Goal: Ask a question: Seek information or help from site administrators or community

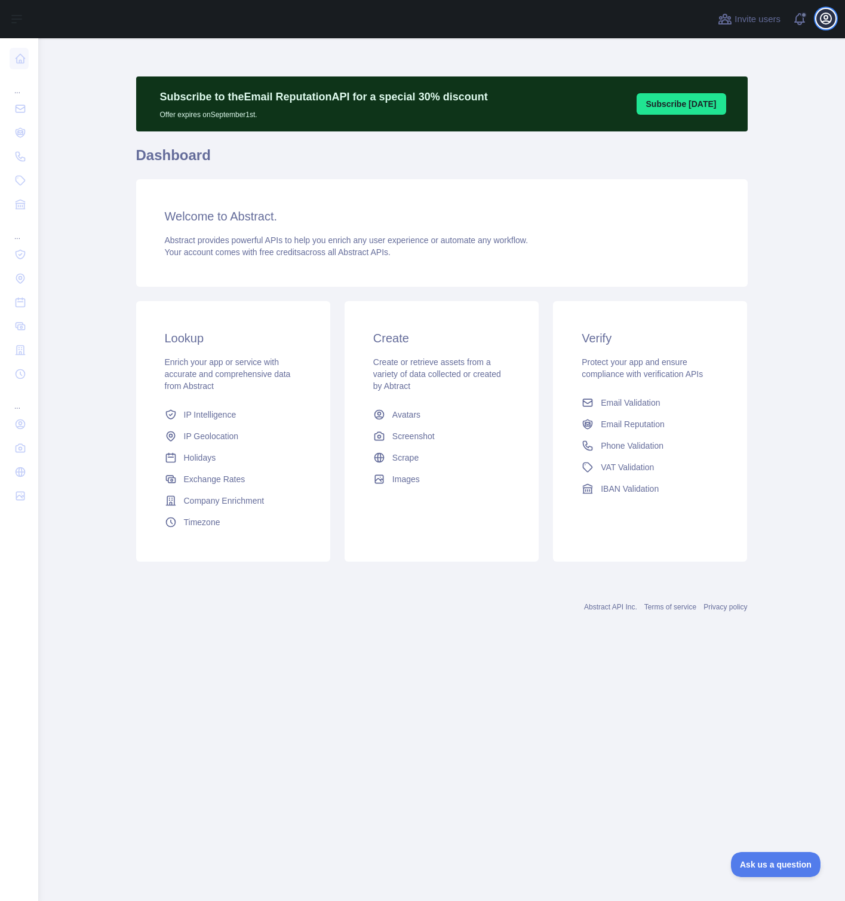
click at [828, 22] on icon "button" at bounding box center [826, 18] width 14 height 14
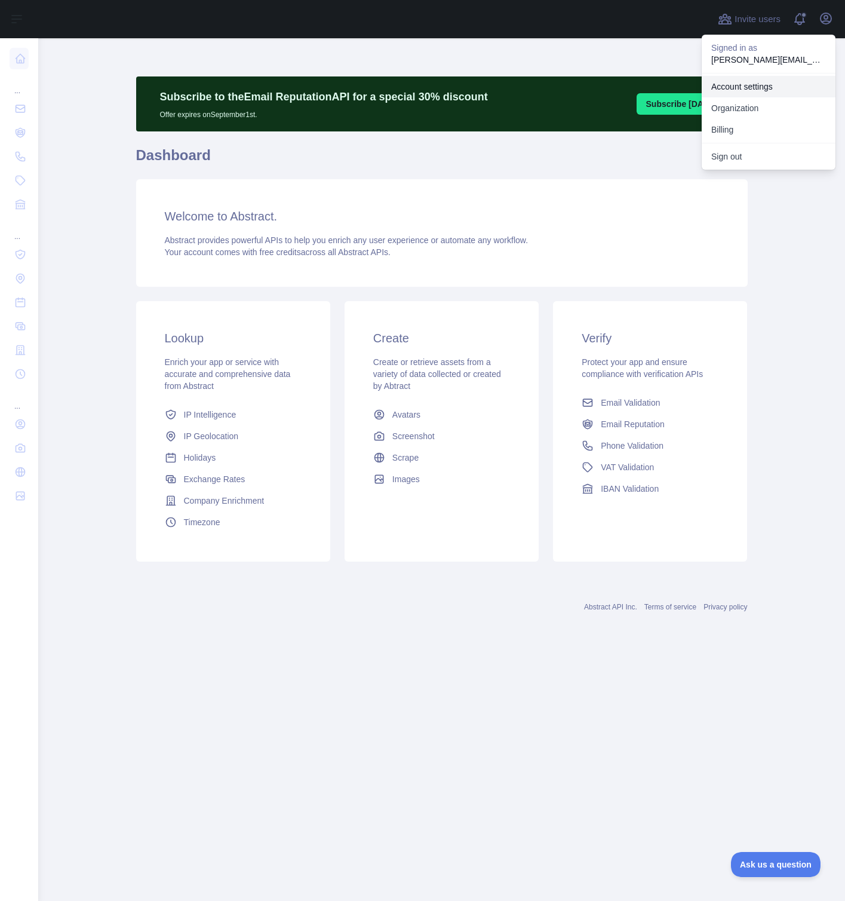
click at [752, 92] on link "Account settings" at bounding box center [769, 87] width 134 height 22
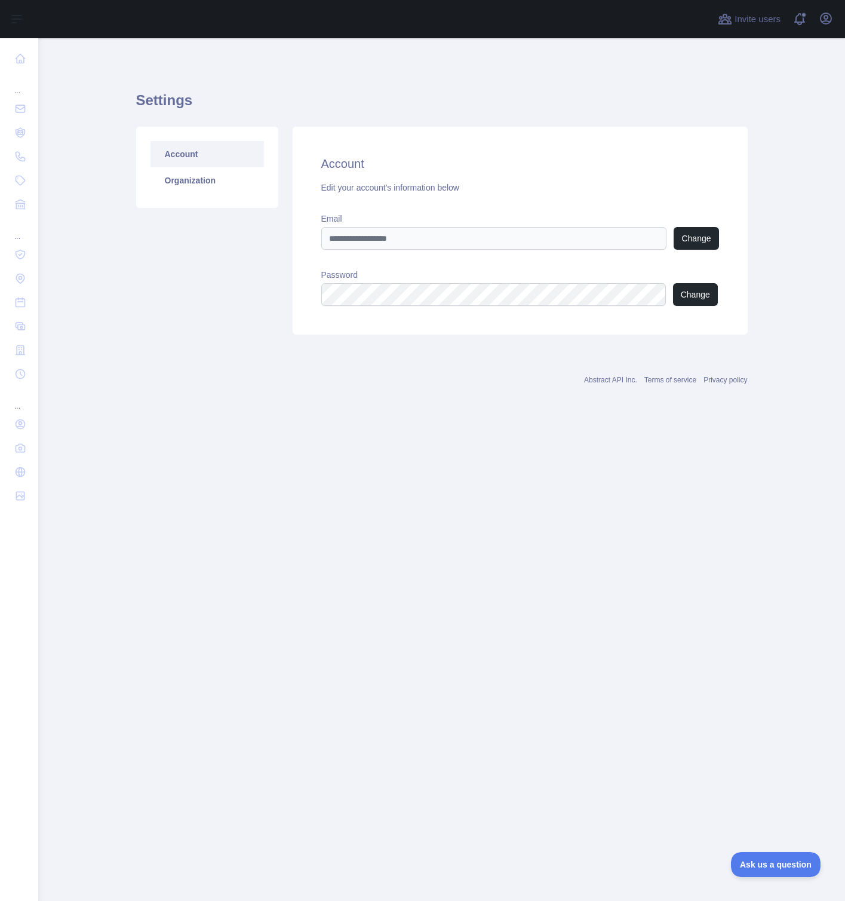
click at [834, 25] on div "Open user menu" at bounding box center [826, 19] width 19 height 21
click at [830, 19] on icon "button" at bounding box center [826, 18] width 14 height 14
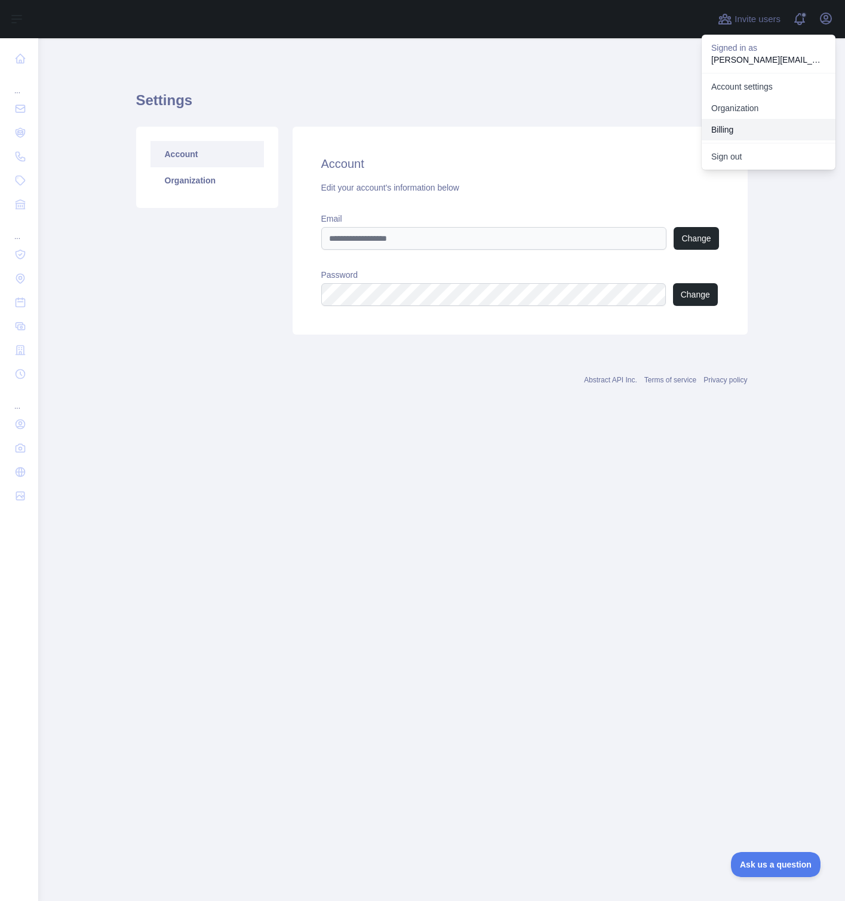
click at [759, 127] on button "Billing" at bounding box center [769, 130] width 134 height 22
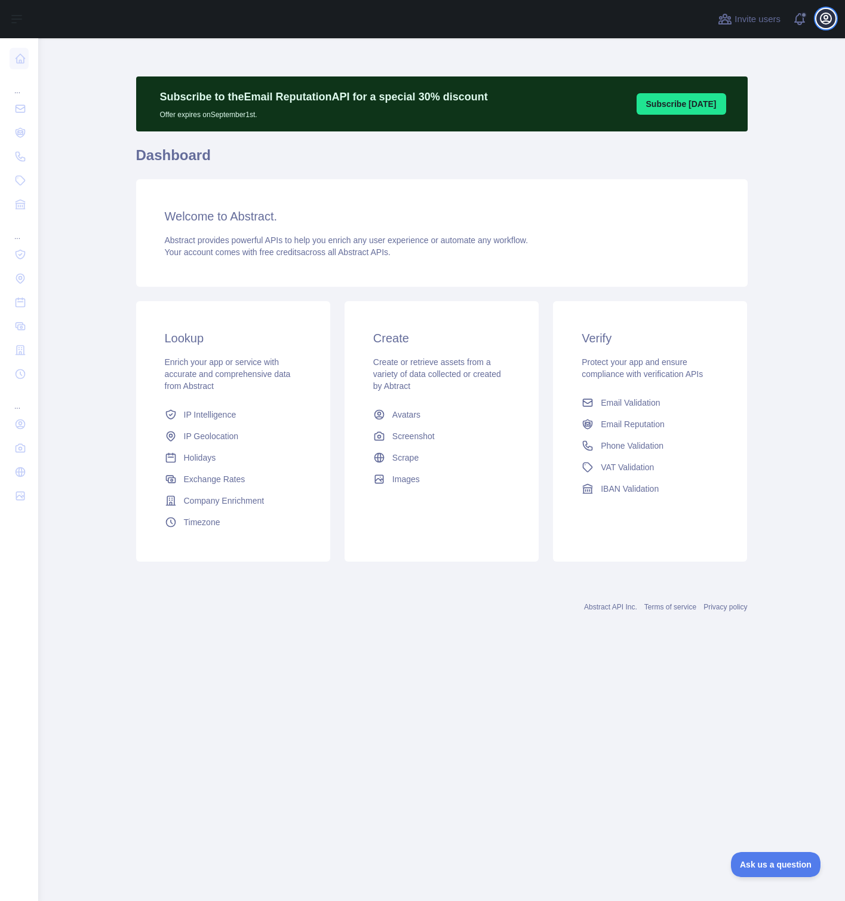
click at [830, 21] on icon "button" at bounding box center [826, 18] width 14 height 14
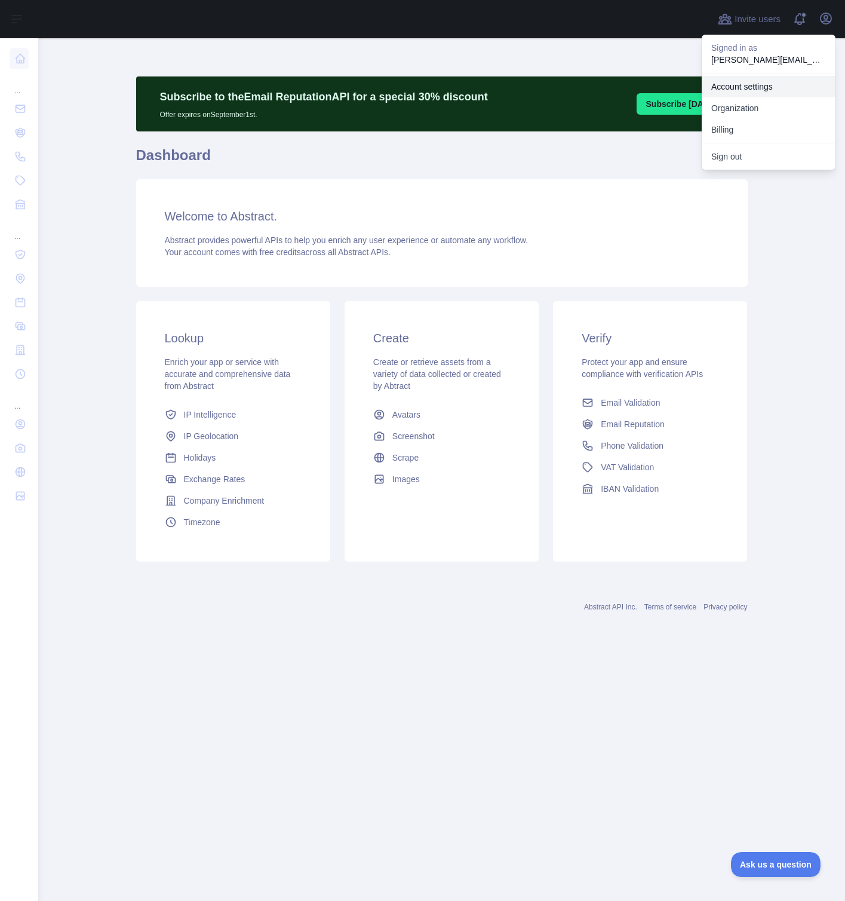
click at [769, 91] on link "Account settings" at bounding box center [769, 87] width 134 height 22
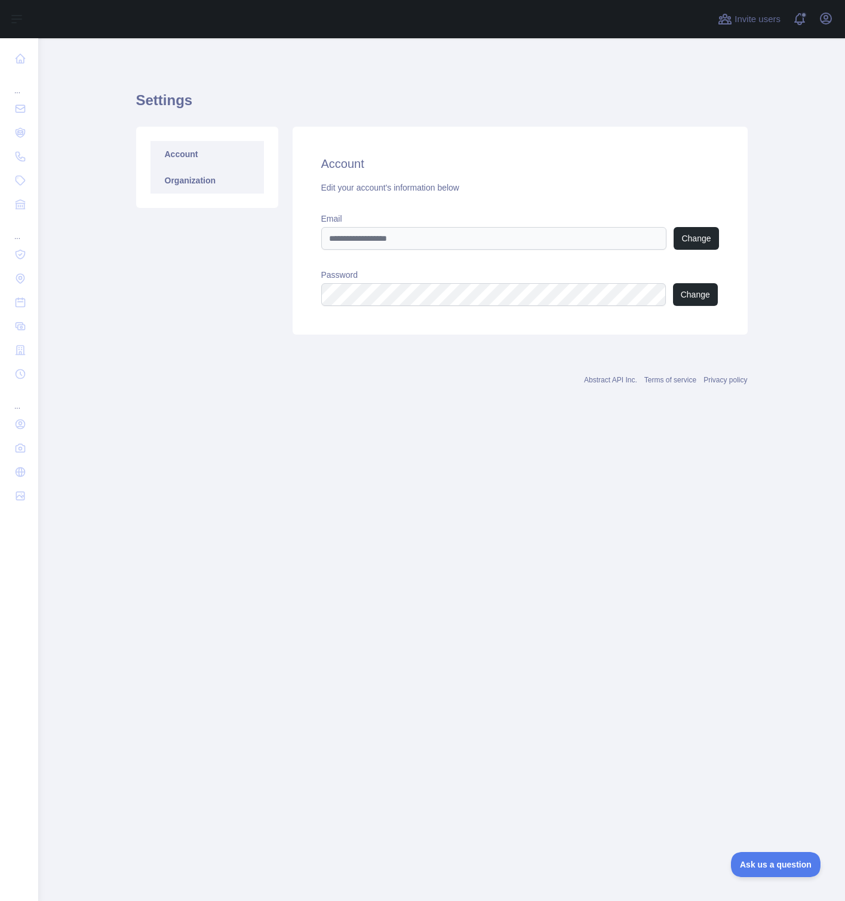
click at [225, 176] on link "Organization" at bounding box center [208, 180] width 114 height 26
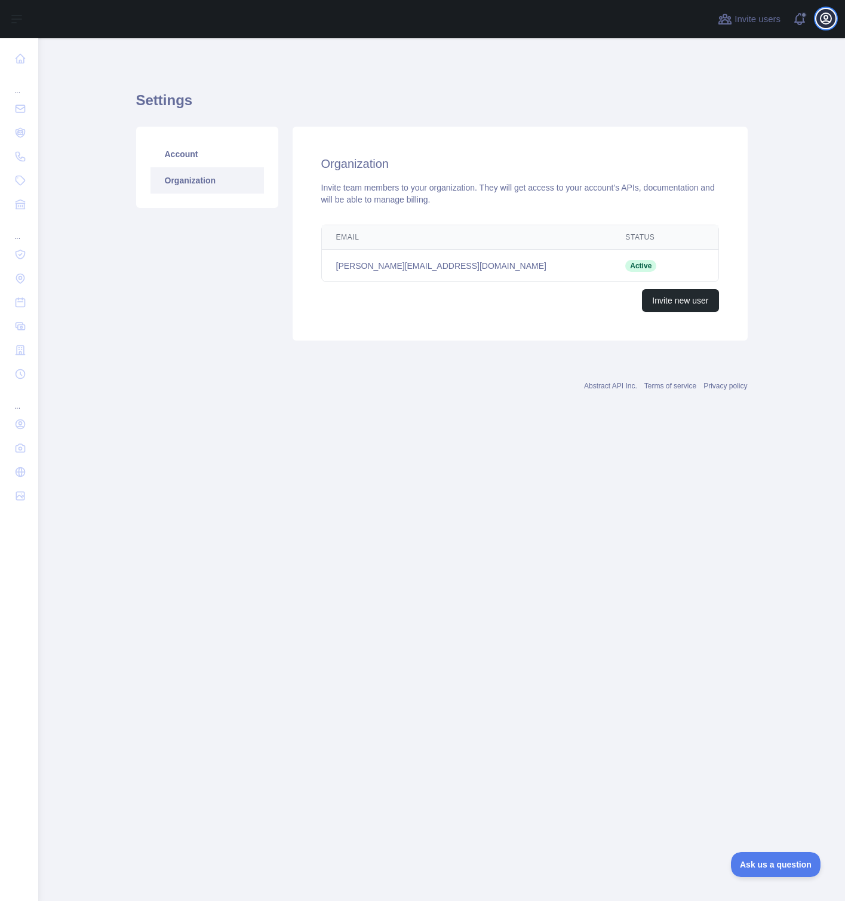
click at [824, 20] on icon "button" at bounding box center [826, 18] width 14 height 14
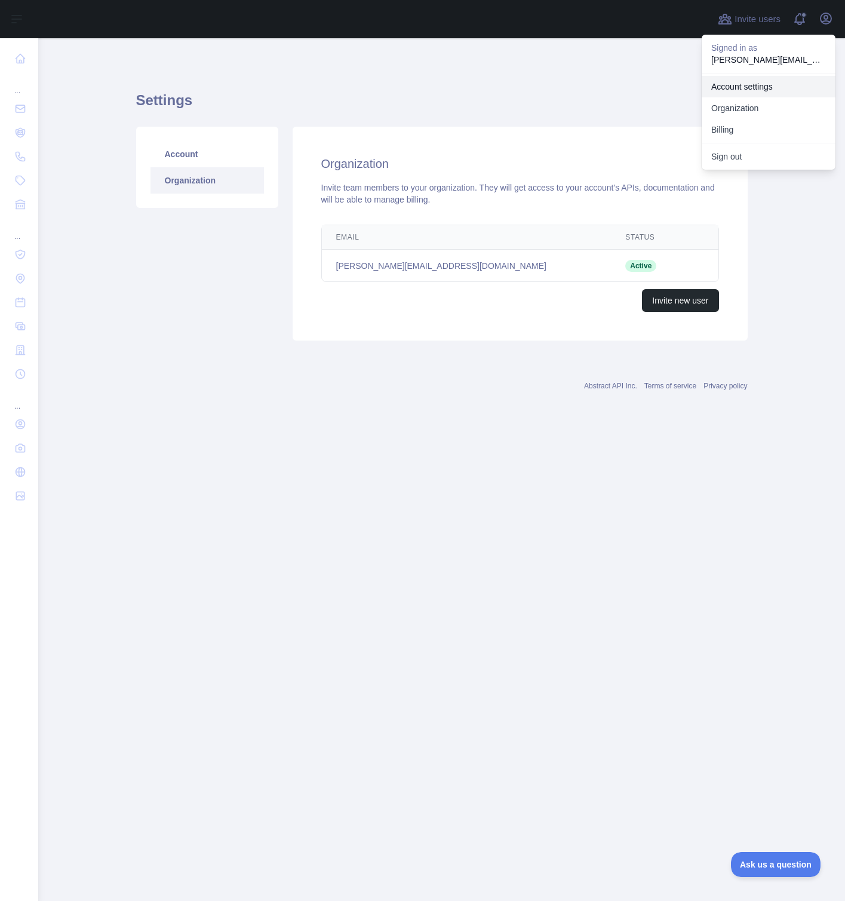
click at [776, 86] on link "Account settings" at bounding box center [769, 87] width 134 height 22
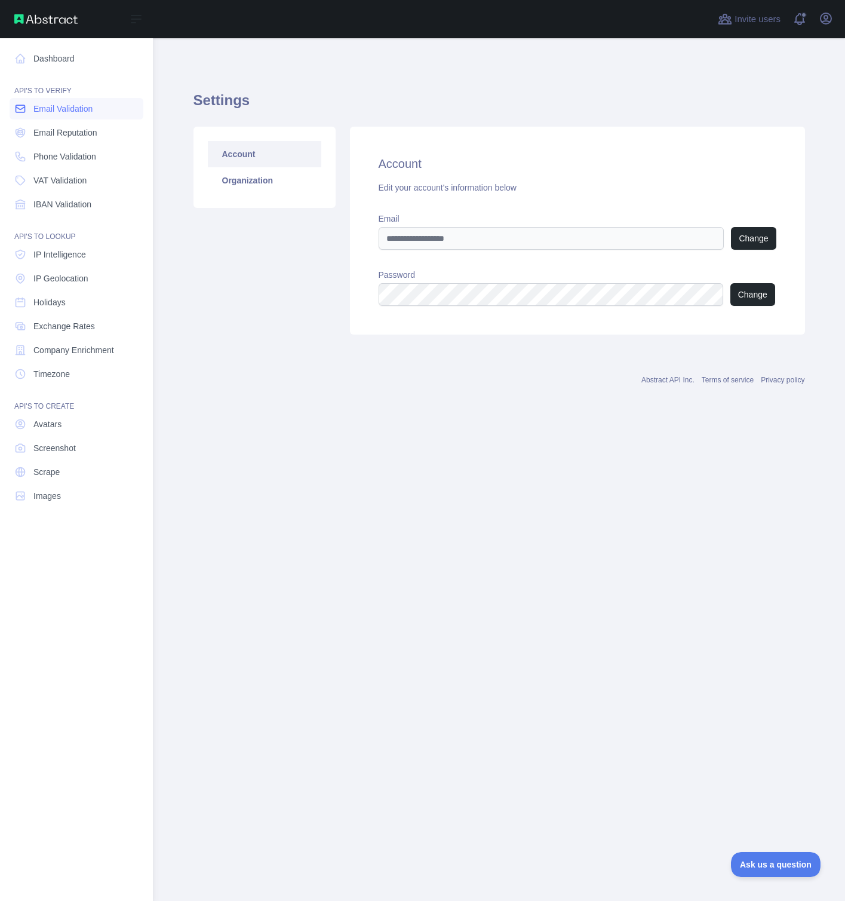
click at [39, 103] on span "Email Validation" at bounding box center [62, 109] width 59 height 12
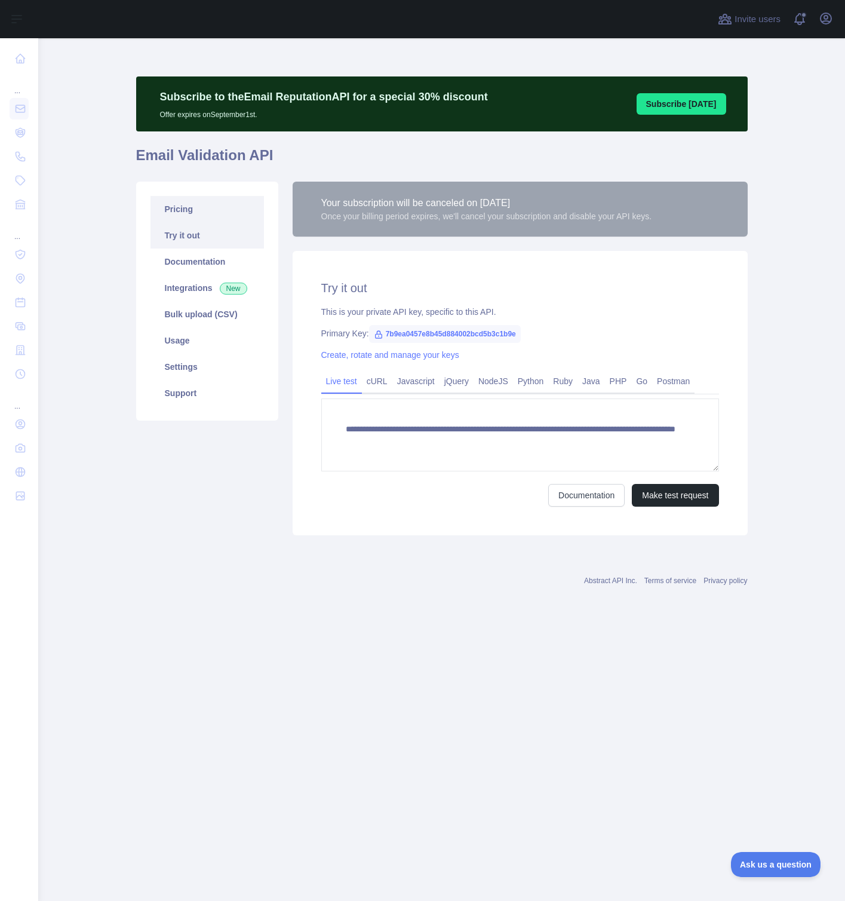
click at [214, 218] on link "Pricing" at bounding box center [208, 209] width 114 height 26
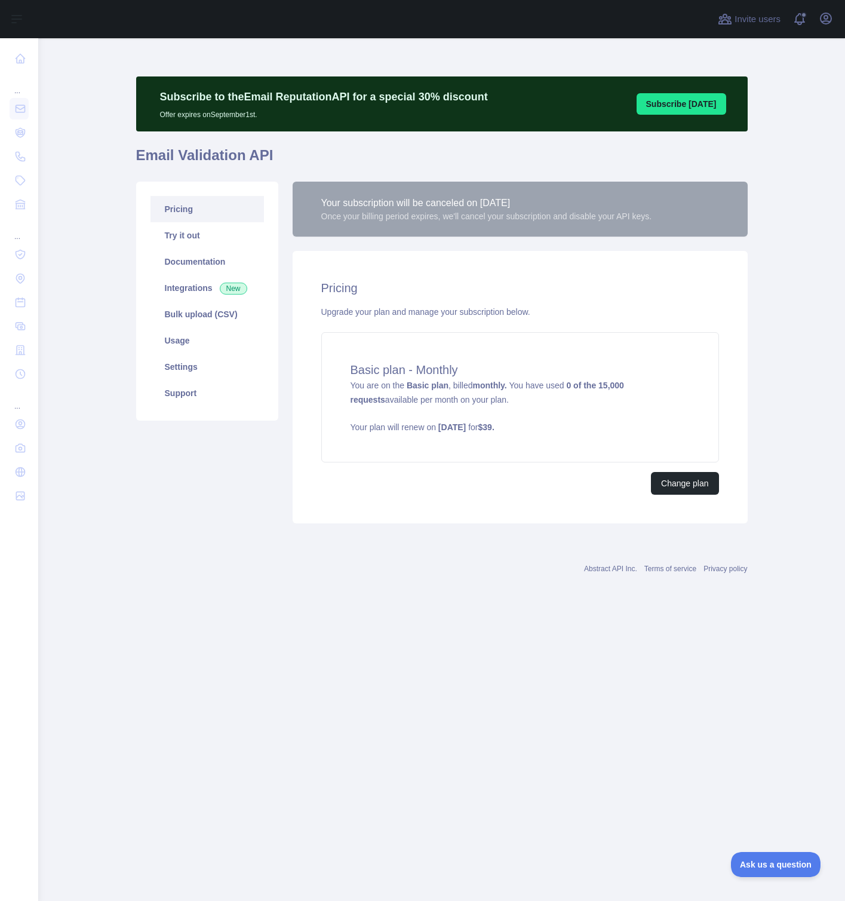
click at [413, 219] on div "Once your billing period expires, we'll cancel your subscription and disable yo…" at bounding box center [486, 216] width 331 height 12
click at [388, 532] on div "Subscribe to the Email Reputation API for a special 30 % discount Offer expires…" at bounding box center [442, 303] width 612 height 473
click at [382, 560] on div "Abstract API Inc. Terms of service Privacy policy" at bounding box center [442, 561] width 612 height 43
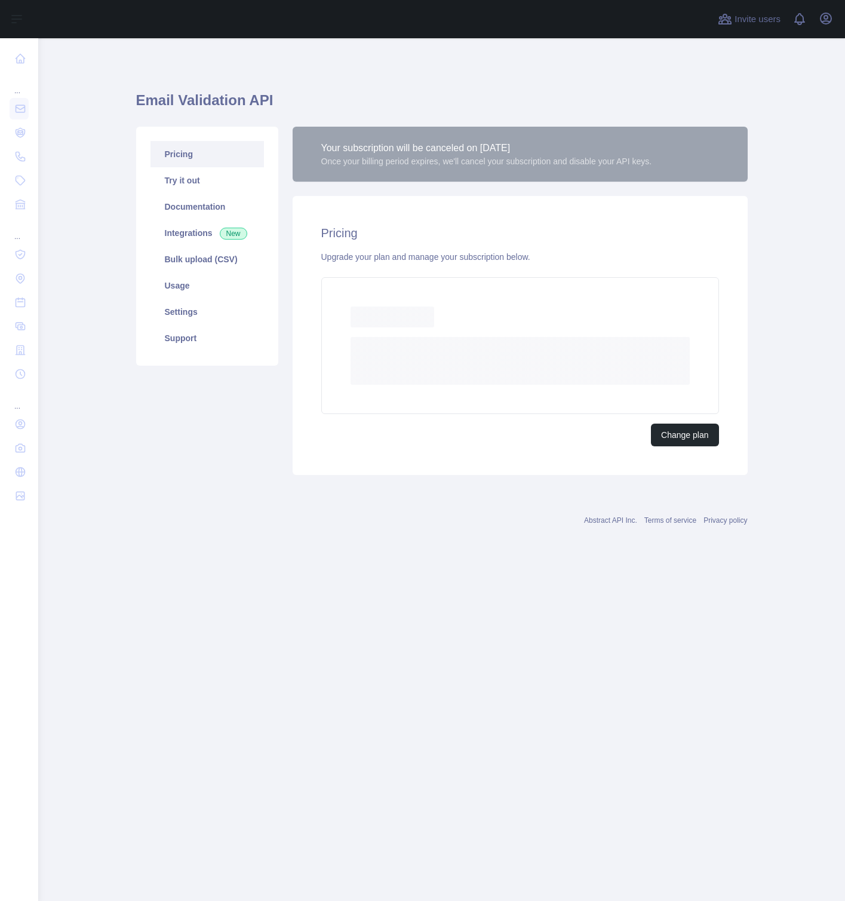
click at [382, 560] on div "Email Validation API Pricing Try it out Documentation Integrations New Bulk upl…" at bounding box center [442, 300] width 612 height 525
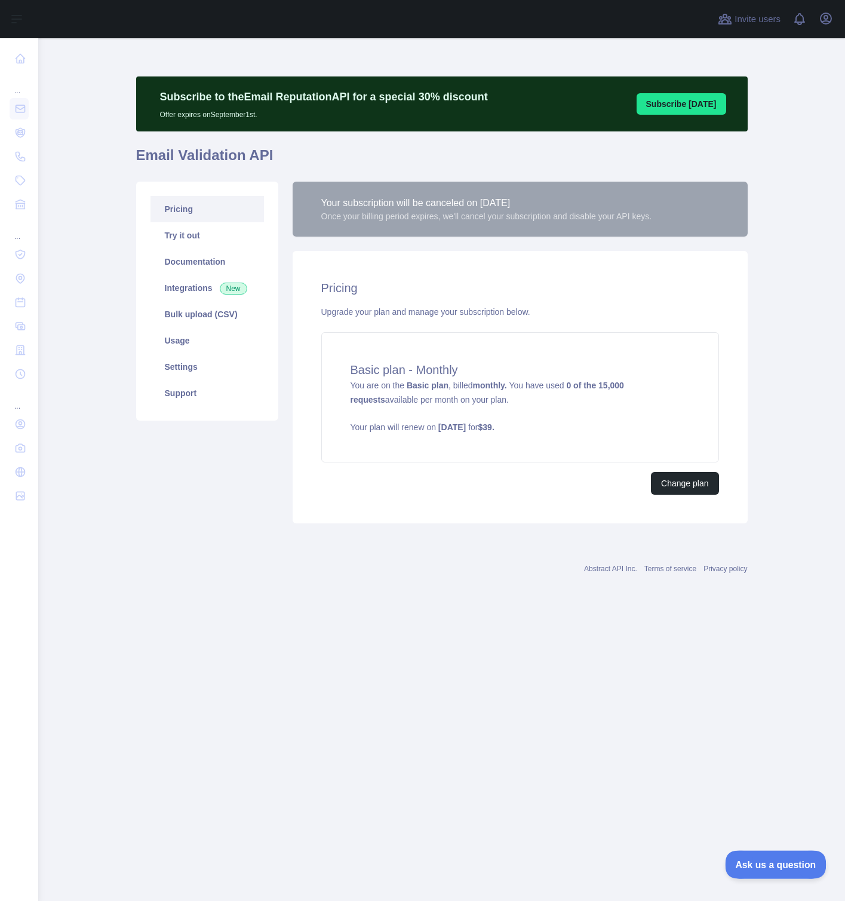
click at [790, 860] on span "Ask us a question" at bounding box center [770, 863] width 90 height 8
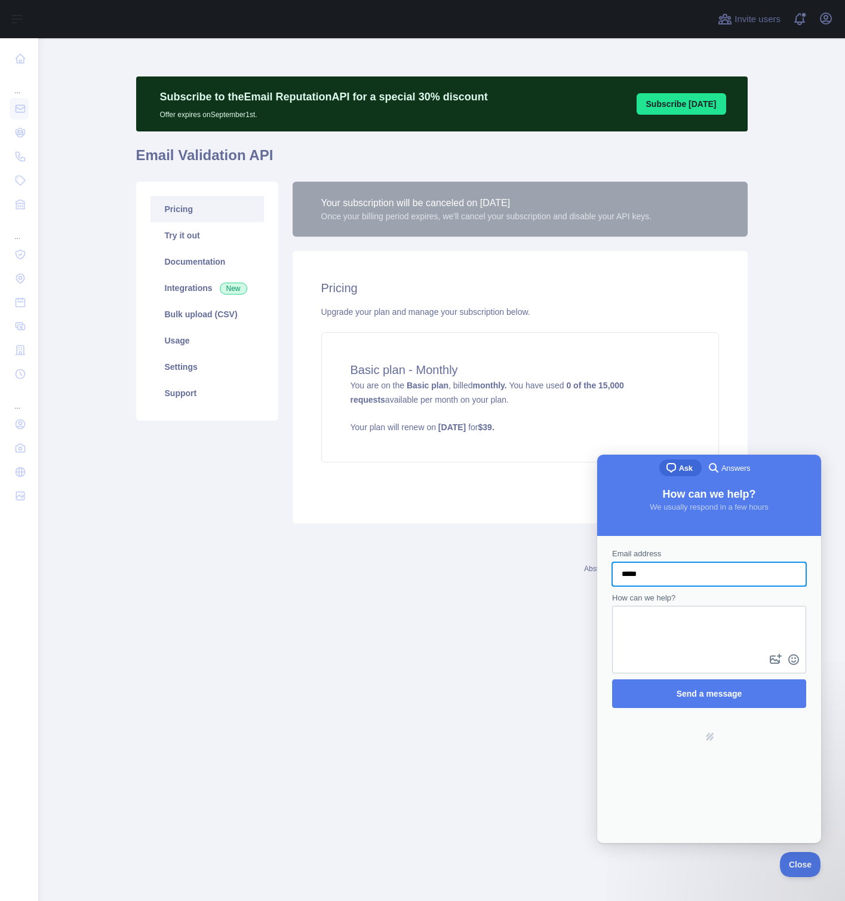
type input "**********"
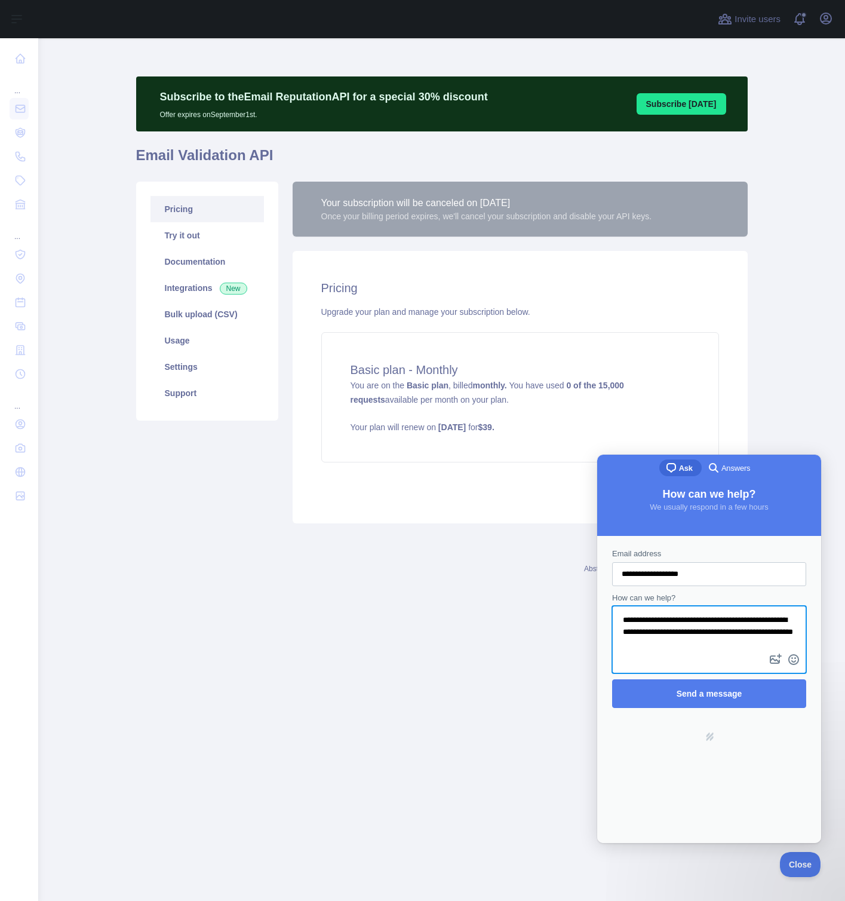
click at [777, 635] on textarea "**********" at bounding box center [710, 629] width 192 height 44
type textarea "**********"
click at [747, 684] on form "**********" at bounding box center [709, 633] width 194 height 170
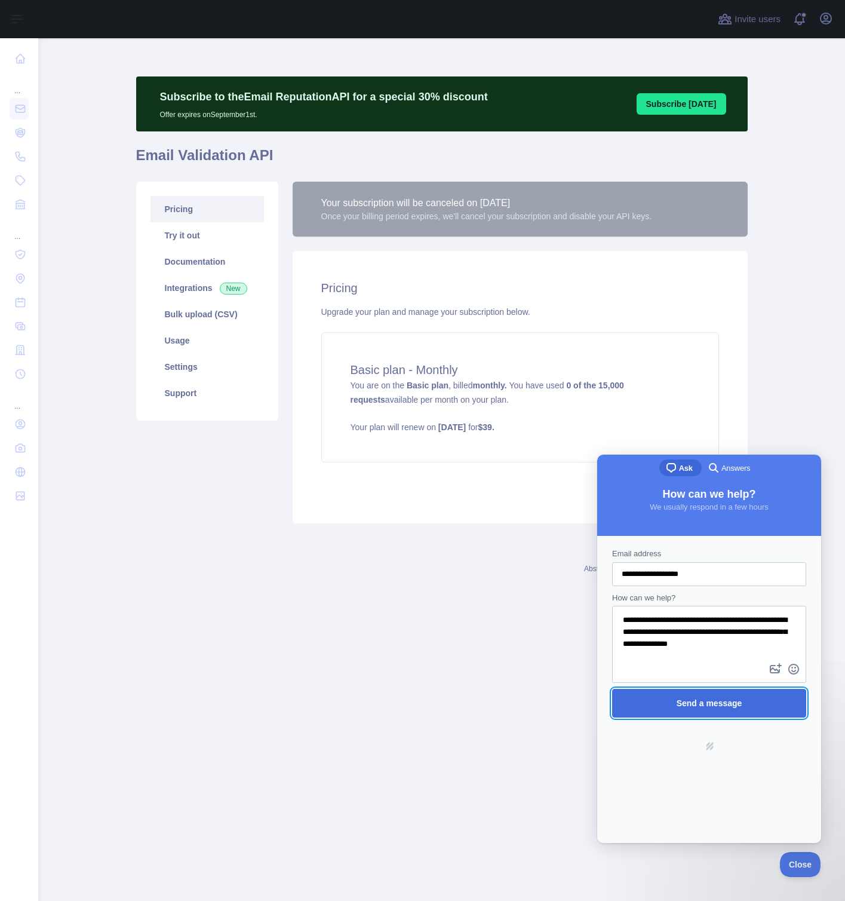
click at [747, 691] on span "Send a message" at bounding box center [710, 703] width 168 height 27
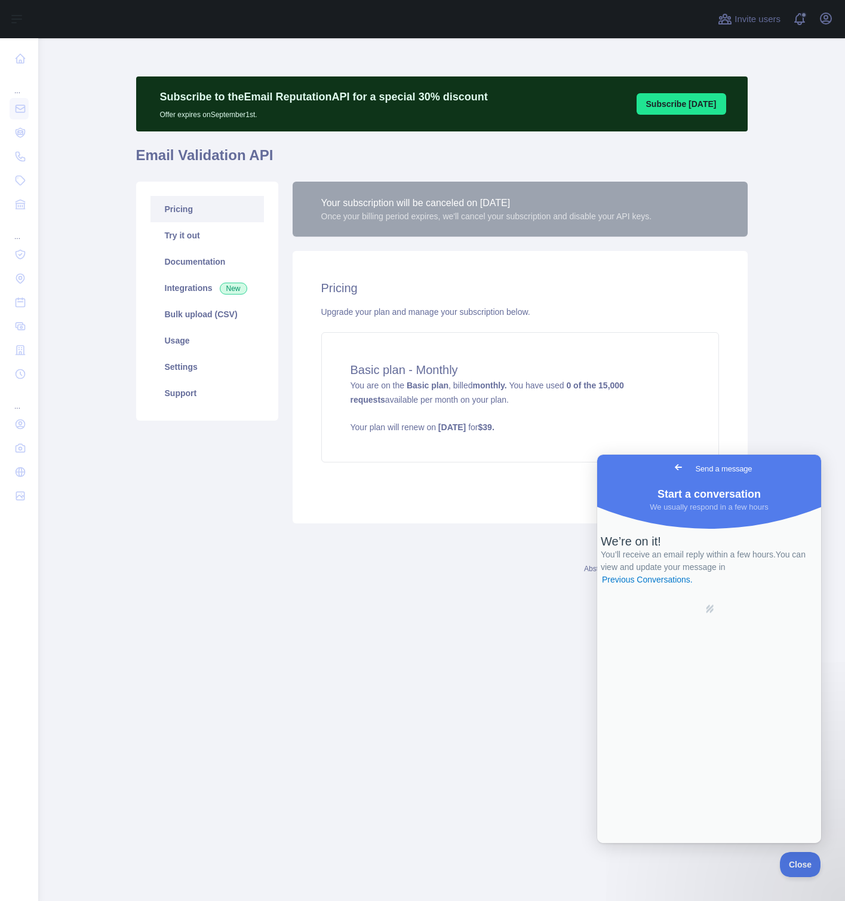
click at [334, 569] on div "Abstract API Inc. Terms of service Privacy policy" at bounding box center [442, 569] width 612 height 10
click at [672, 474] on span "Go back" at bounding box center [679, 467] width 14 height 14
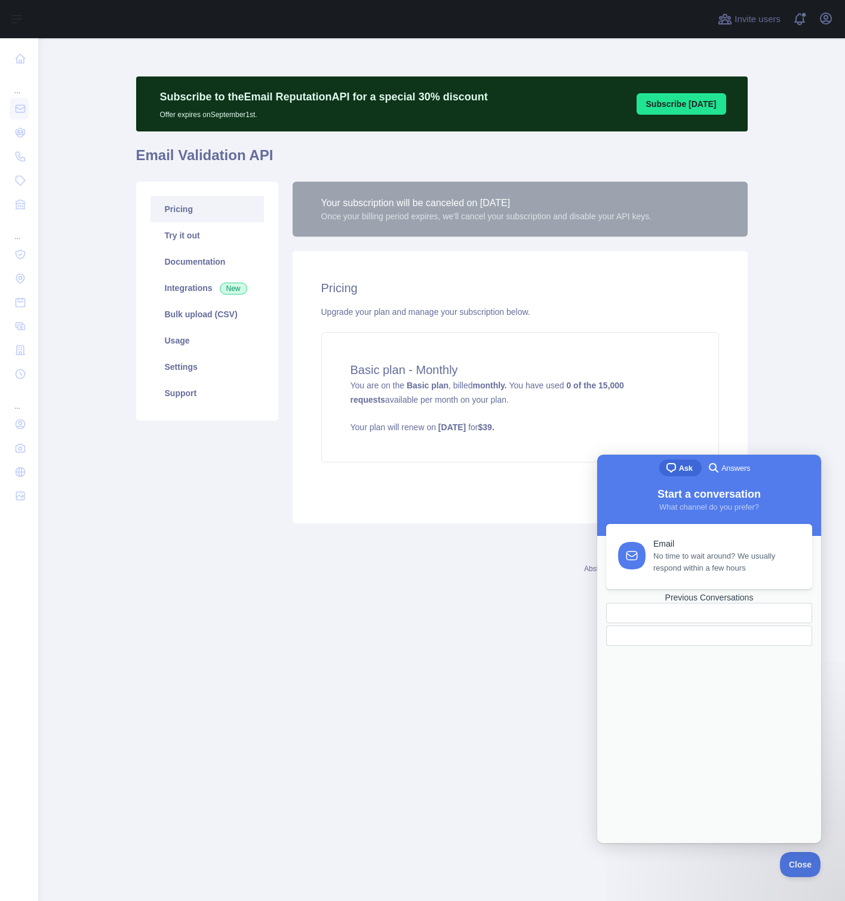
click at [462, 501] on div "Pricing Upgrade your plan and manage your subscription below. Basic plan - Mont…" at bounding box center [520, 387] width 455 height 272
click at [208, 368] on link "Settings" at bounding box center [208, 367] width 114 height 26
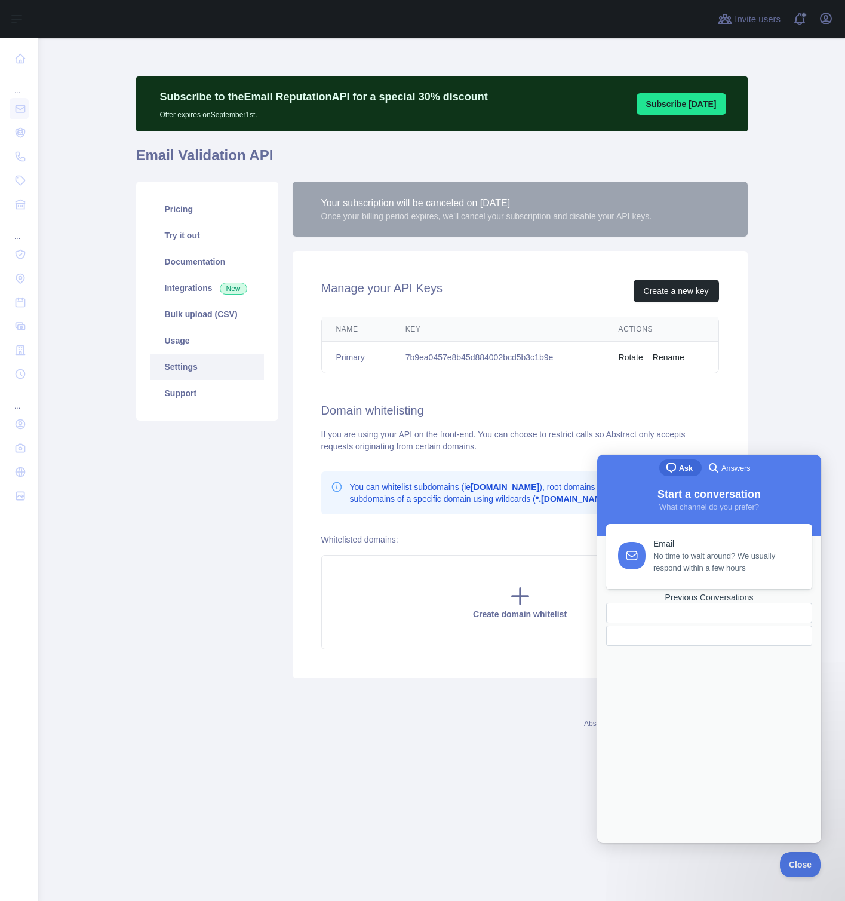
click at [783, 412] on main "Subscribe to the Email Reputation API for a special 30 % discount Offer expires…" at bounding box center [441, 469] width 807 height 863
click at [793, 857] on button "Close" at bounding box center [797, 862] width 41 height 25
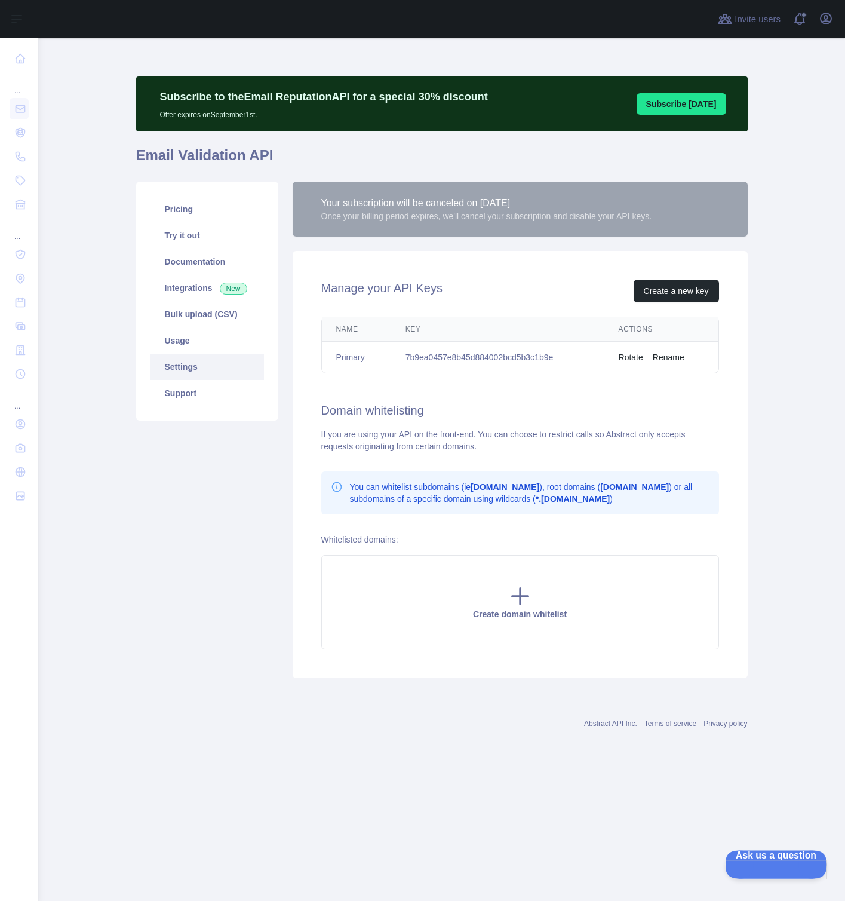
click at [749, 871] on button "Ask us a question" at bounding box center [770, 862] width 90 height 25
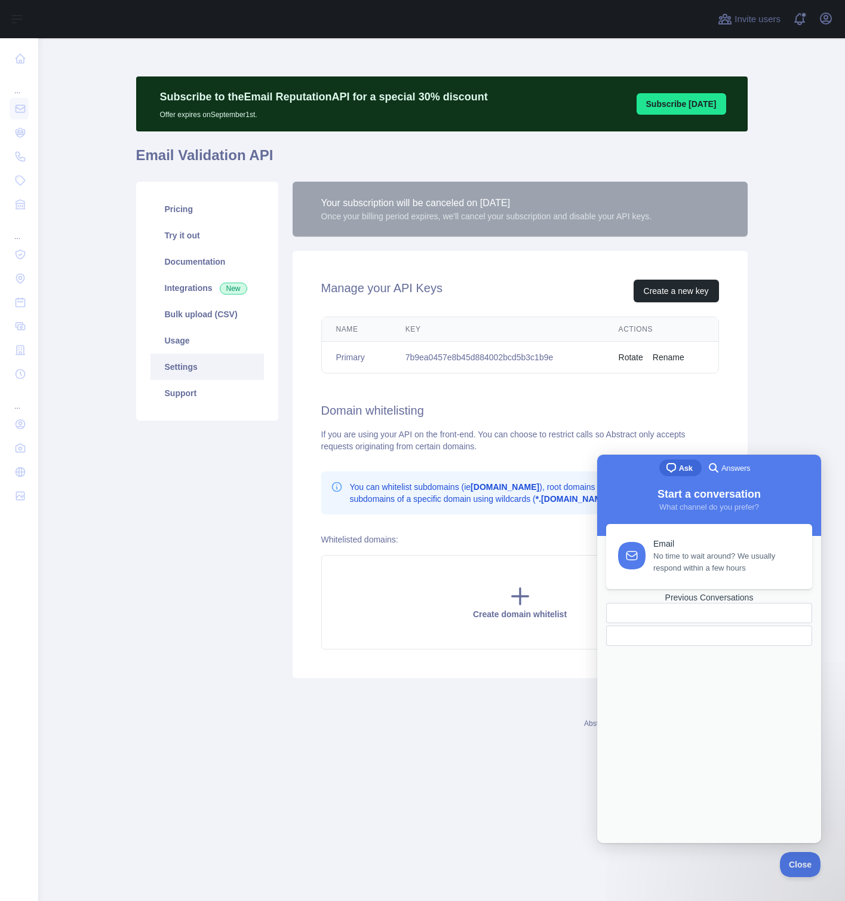
click at [742, 603] on div "Previous Conversations" at bounding box center [709, 598] width 206 height 10
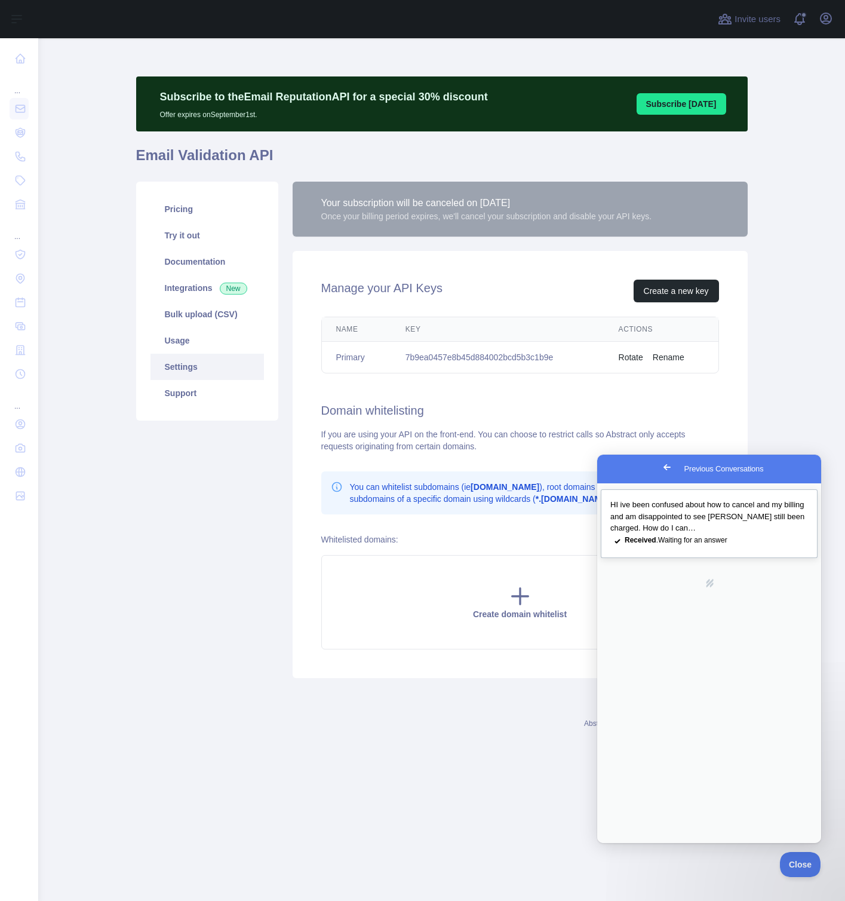
click at [634, 505] on span "HI ive been confused about how to cancel and my billing and am disappointed to …" at bounding box center [708, 516] width 194 height 32
type input "**********"
type textarea "**********"
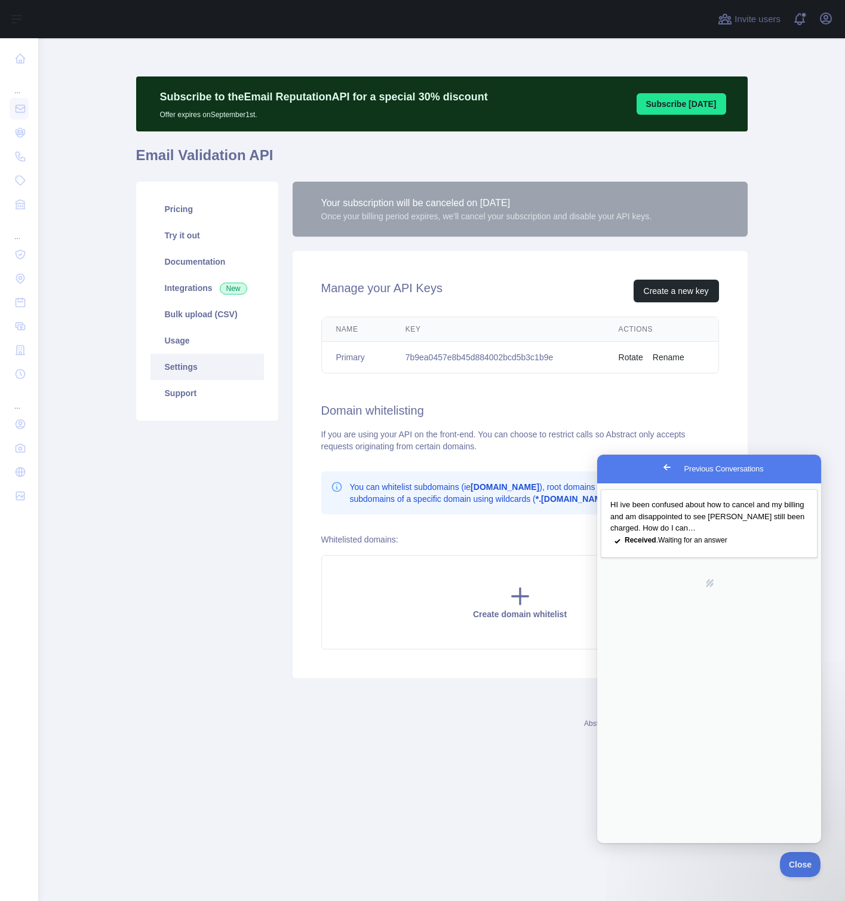
click at [794, 859] on span "Close" at bounding box center [797, 863] width 41 height 8
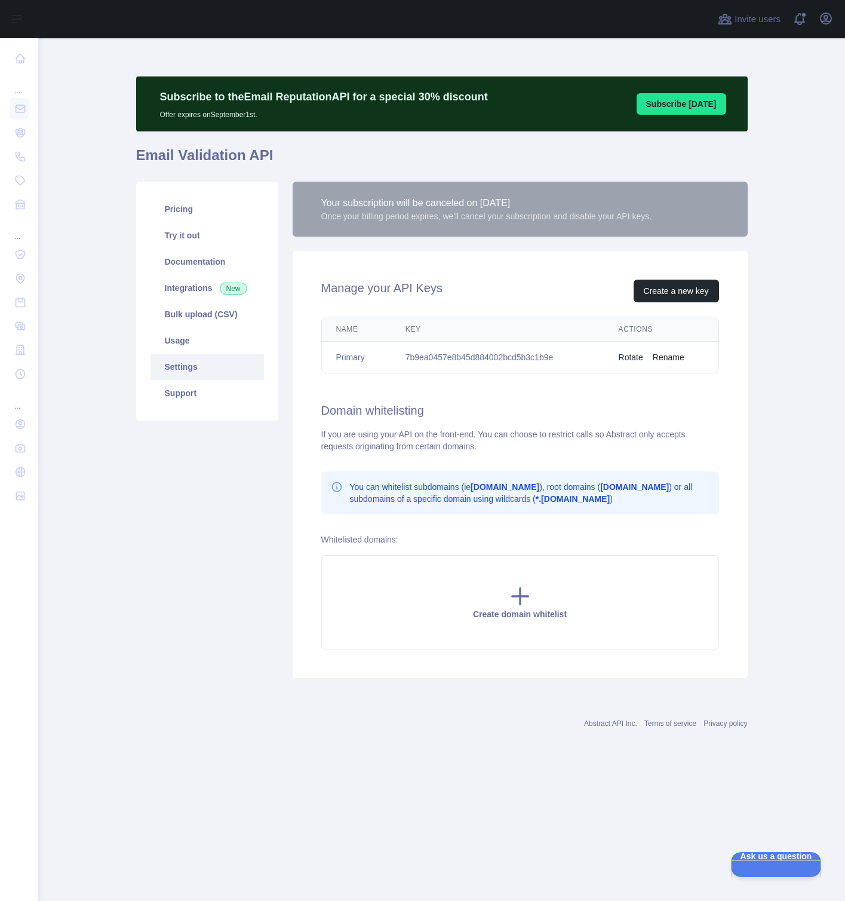
click at [248, 622] on div "Pricing Try it out Documentation Integrations New Bulk upload (CSV) Usage Setti…" at bounding box center [207, 430] width 157 height 497
click at [181, 391] on link "Support" at bounding box center [208, 393] width 114 height 26
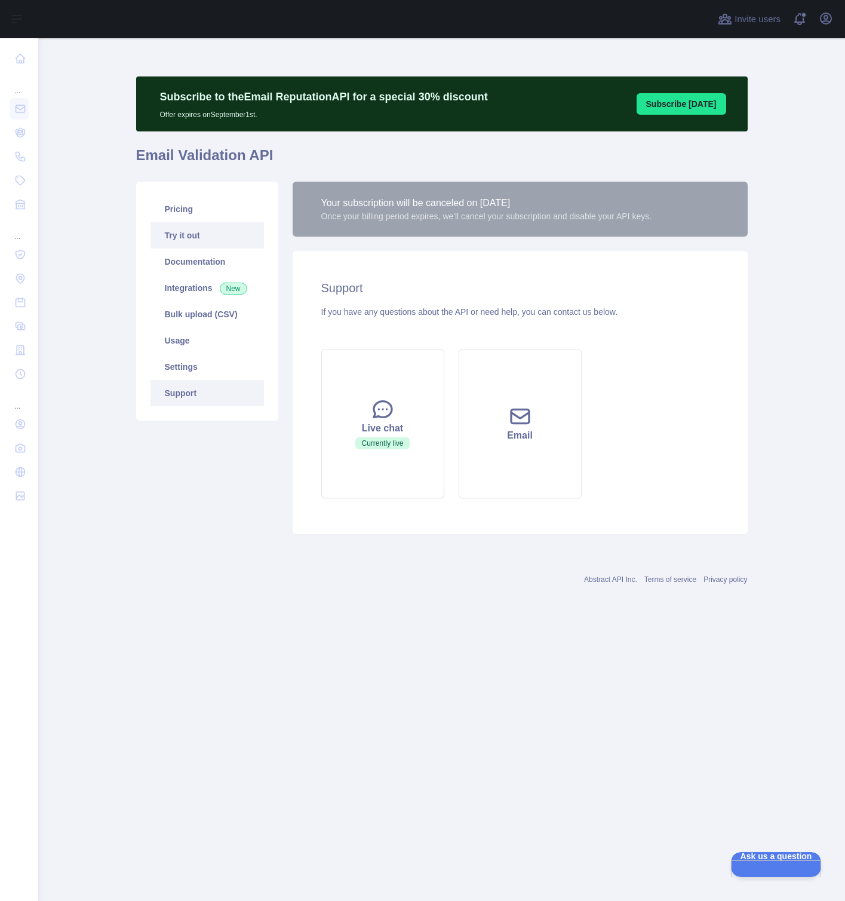
click at [197, 240] on link "Try it out" at bounding box center [208, 235] width 114 height 26
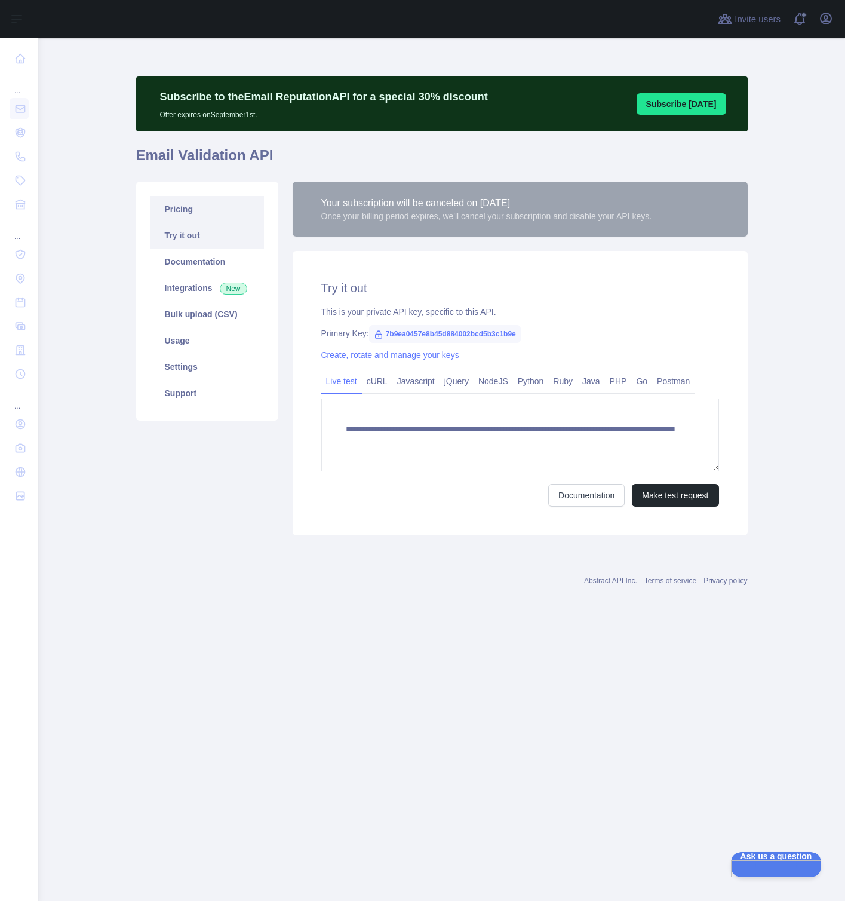
click at [189, 205] on link "Pricing" at bounding box center [208, 209] width 114 height 26
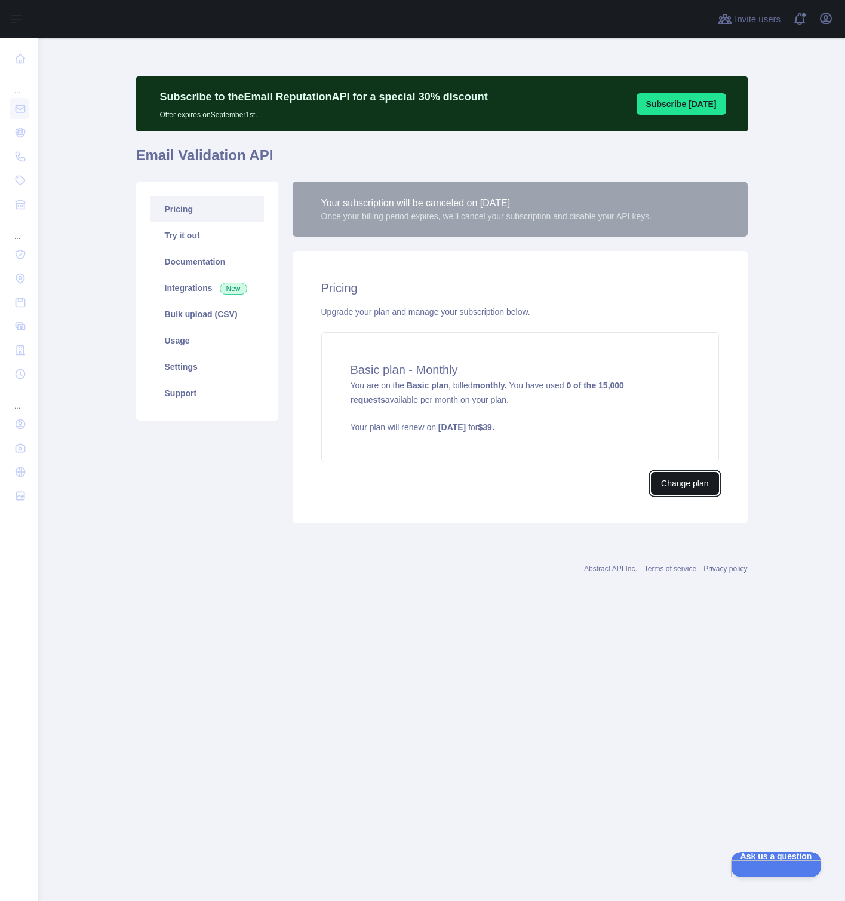
click at [684, 480] on button "Change plan" at bounding box center [685, 483] width 68 height 23
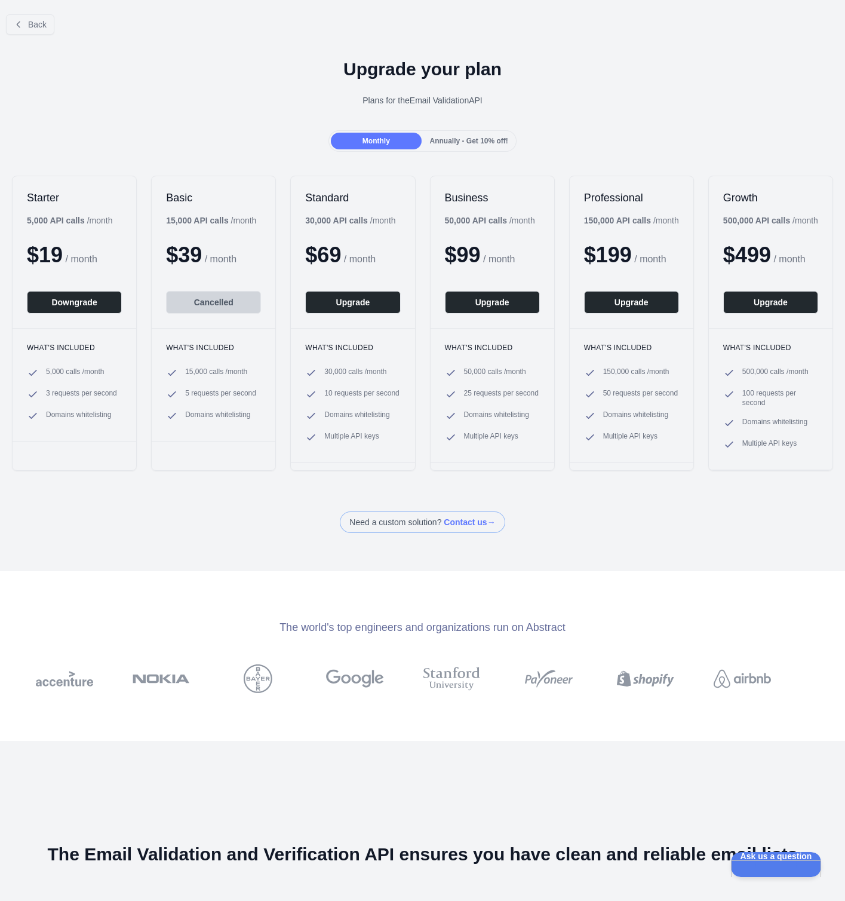
click at [105, 112] on div "Upgrade your plan Plans for the Email Validation API" at bounding box center [422, 87] width 845 height 86
click at [100, 308] on button "Downgrade" at bounding box center [74, 302] width 95 height 23
click at [461, 142] on span "Annually - Get 10% off!" at bounding box center [469, 141] width 78 height 8
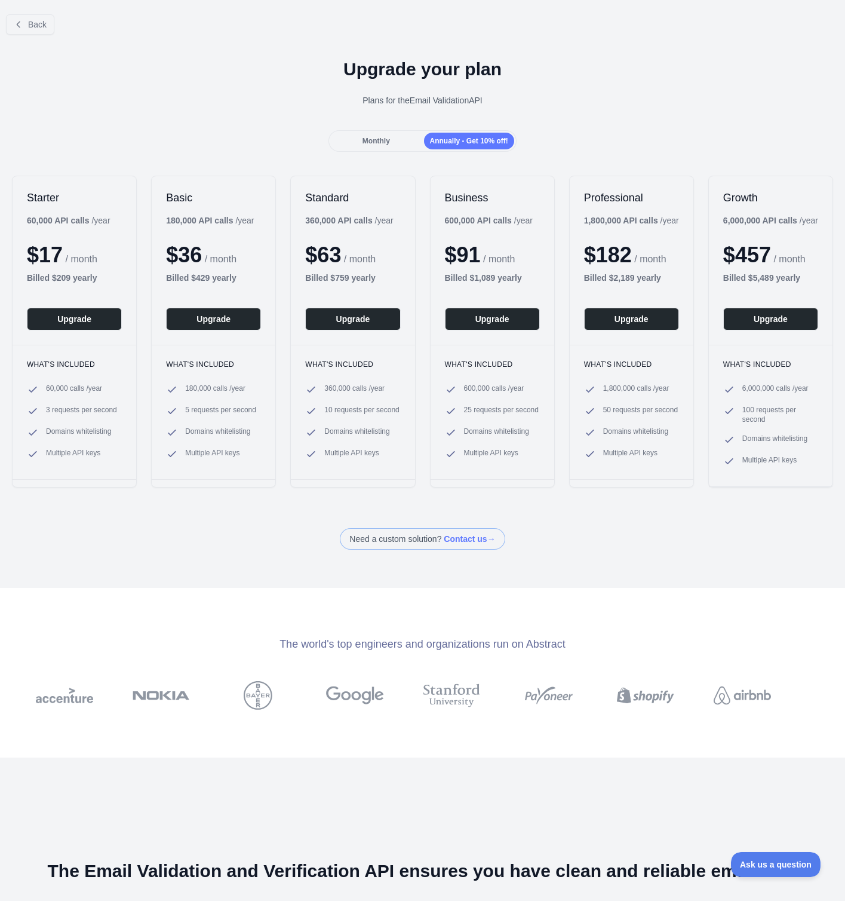
click at [383, 137] on span "Monthly" at bounding box center [376, 141] width 27 height 8
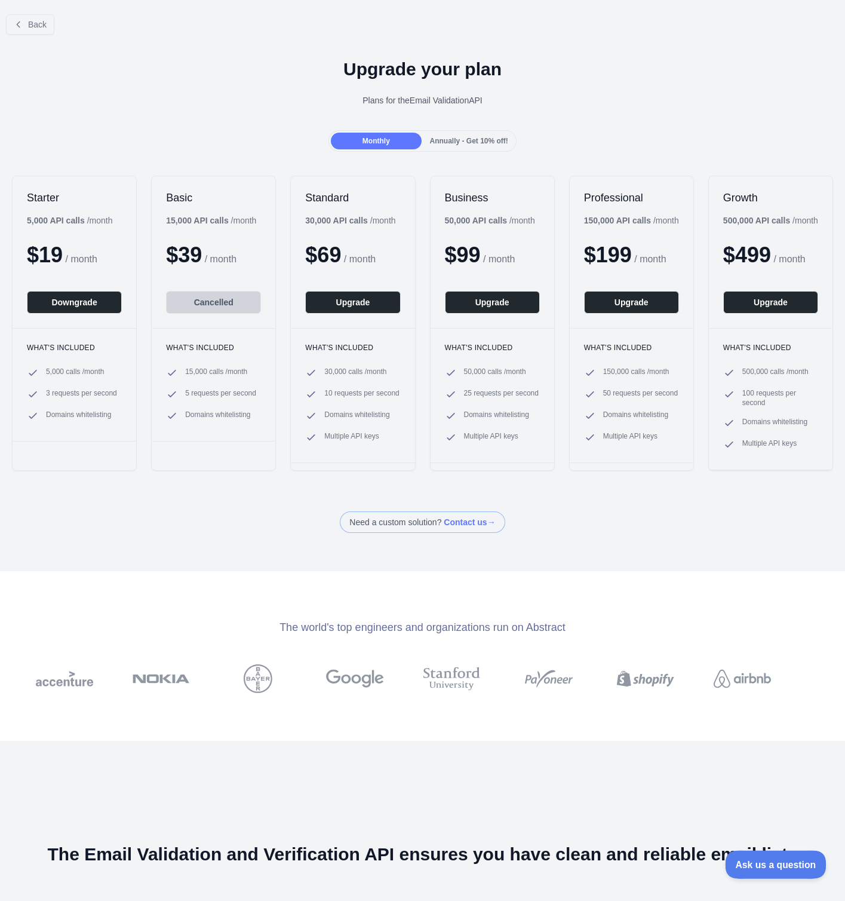
click at [757, 861] on span "Ask us a question" at bounding box center [770, 863] width 90 height 8
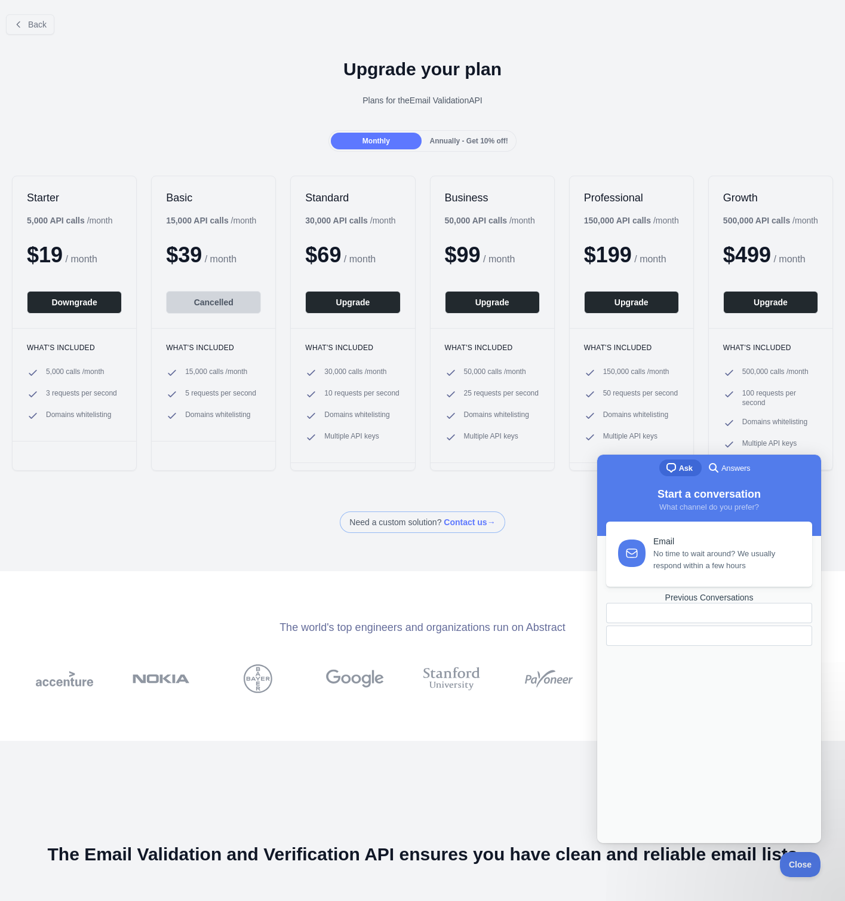
click at [692, 568] on span "No time to wait around? We usually respond within a few hours" at bounding box center [726, 560] width 145 height 24
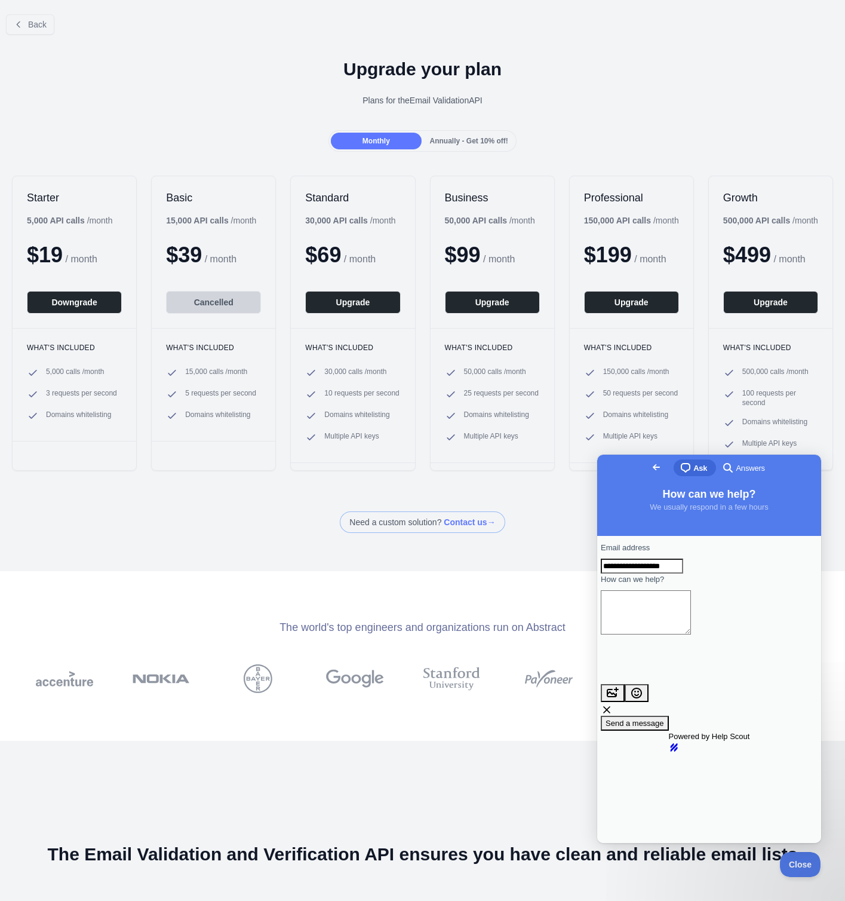
click at [691, 635] on textarea "How can we help?" at bounding box center [646, 612] width 90 height 44
click at [649, 467] on span "Go back" at bounding box center [656, 467] width 14 height 14
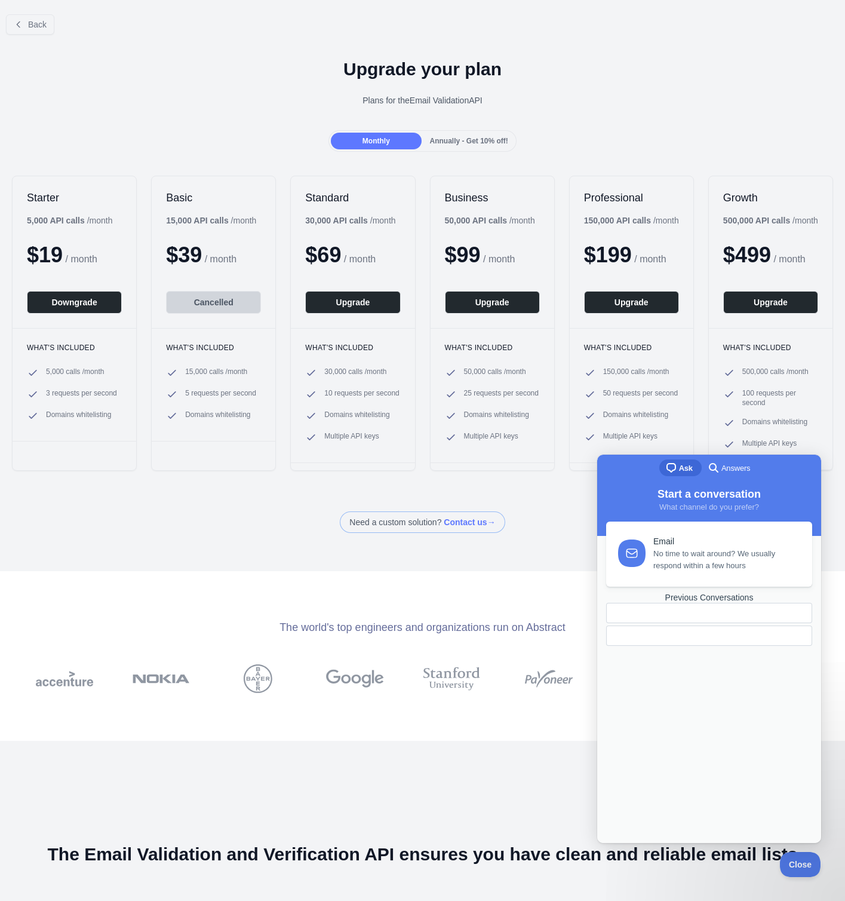
click at [695, 586] on link "Email No time to wait around? We usually respond within a few hours" at bounding box center [709, 554] width 206 height 65
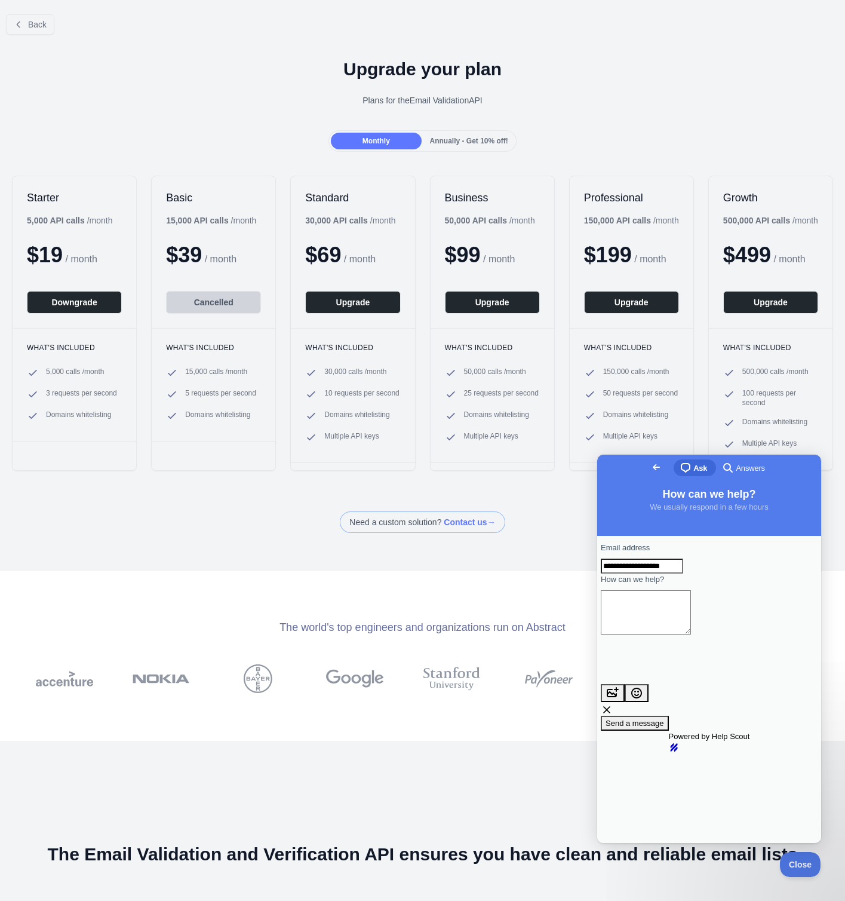
click at [719, 638] on div "Contact form" at bounding box center [709, 638] width 217 height 0
click at [625, 684] on button "image-plus" at bounding box center [613, 693] width 24 height 18
type input "**********"
click at [647, 620] on textarea "How can we help?" at bounding box center [646, 612] width 90 height 44
drag, startPoint x: 660, startPoint y: 693, endPoint x: 691, endPoint y: 639, distance: 62.4
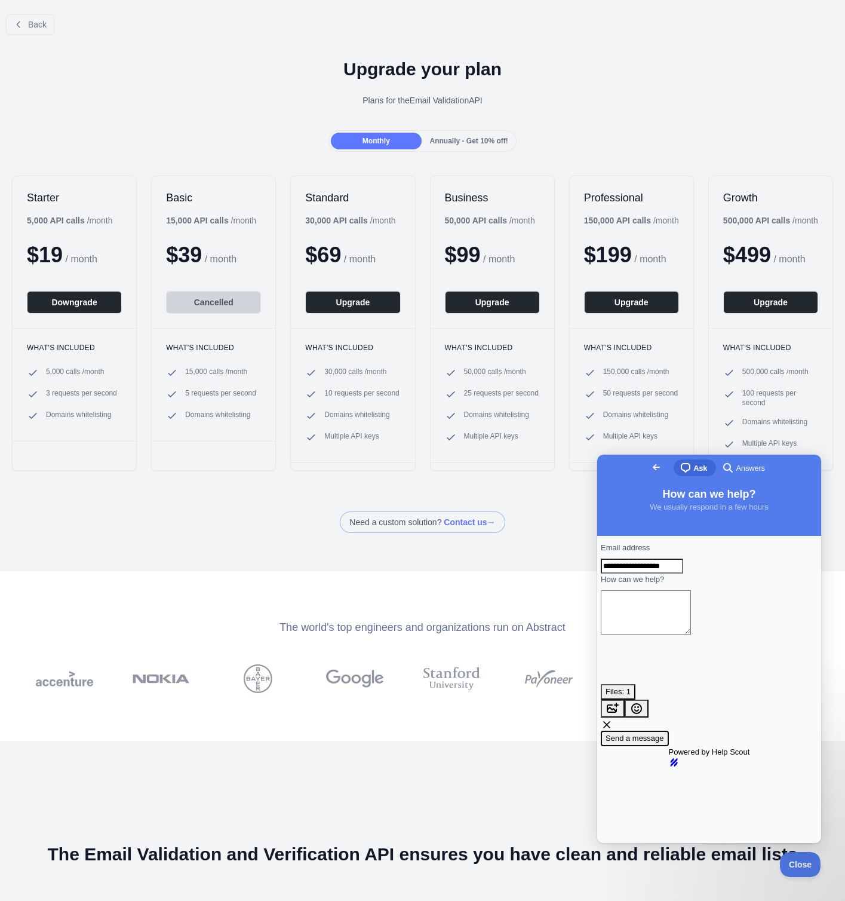
click at [691, 639] on form "**********" at bounding box center [709, 644] width 217 height 204
click at [691, 635] on textarea "How can we help?" at bounding box center [646, 612] width 90 height 44
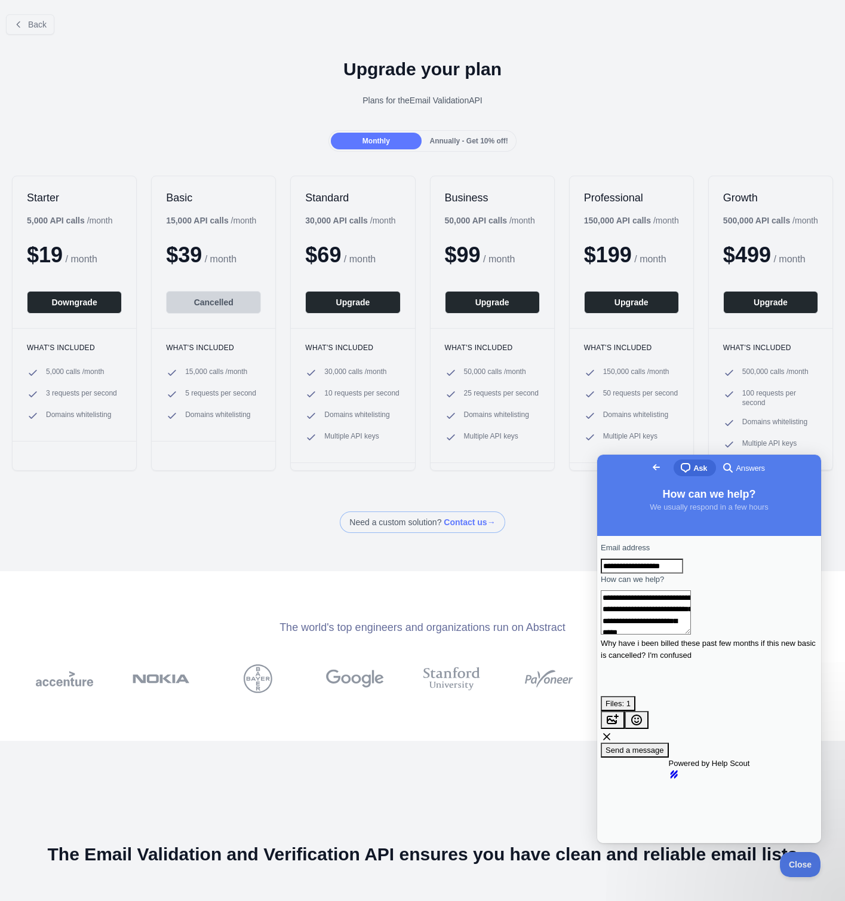
type textarea "**********"
click at [664, 746] on span "Send a message" at bounding box center [635, 750] width 59 height 9
click at [473, 529] on span at bounding box center [422, 522] width 165 height 22
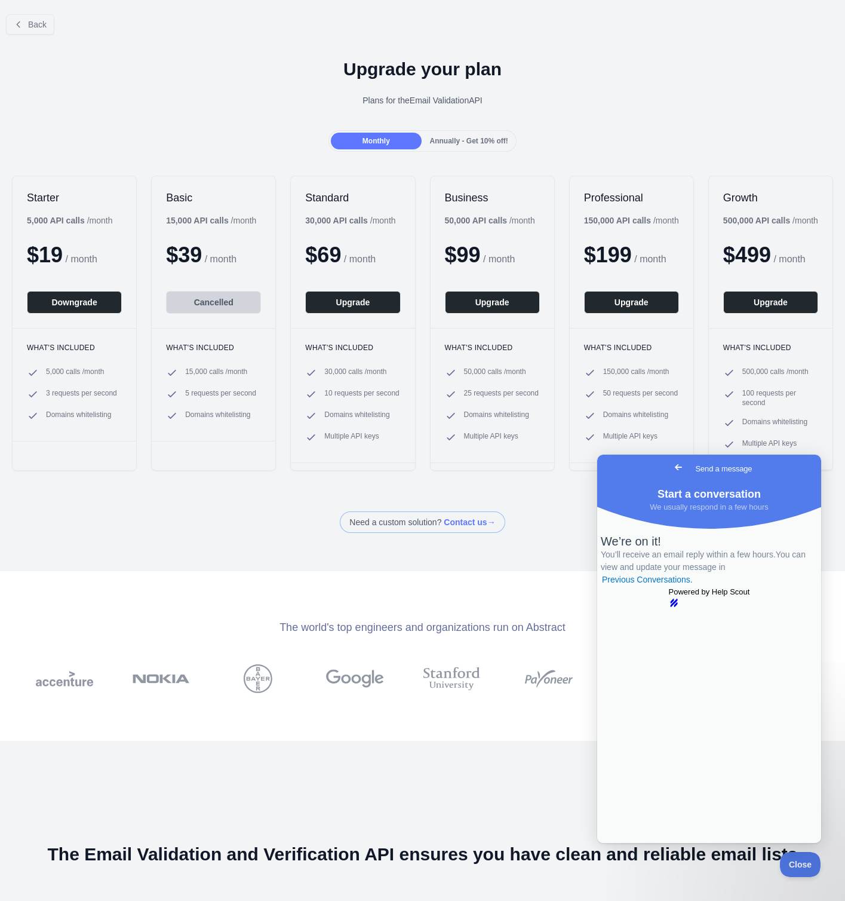
click at [672, 468] on span "Go back" at bounding box center [679, 467] width 14 height 14
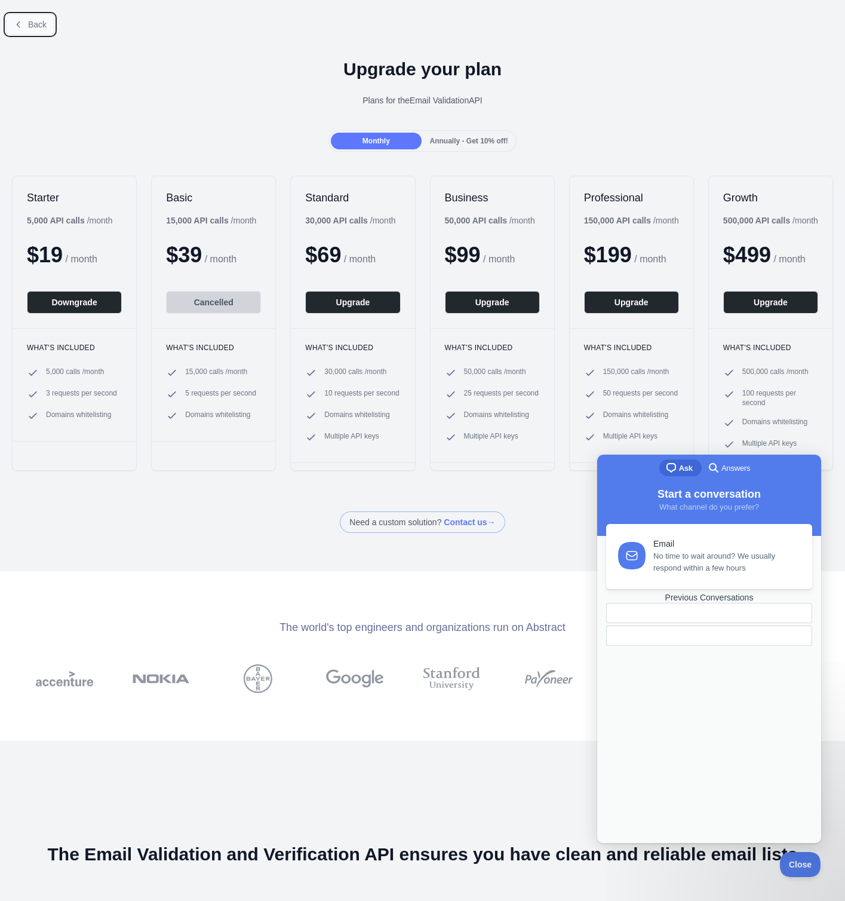
click at [41, 30] on button "Back" at bounding box center [30, 24] width 48 height 20
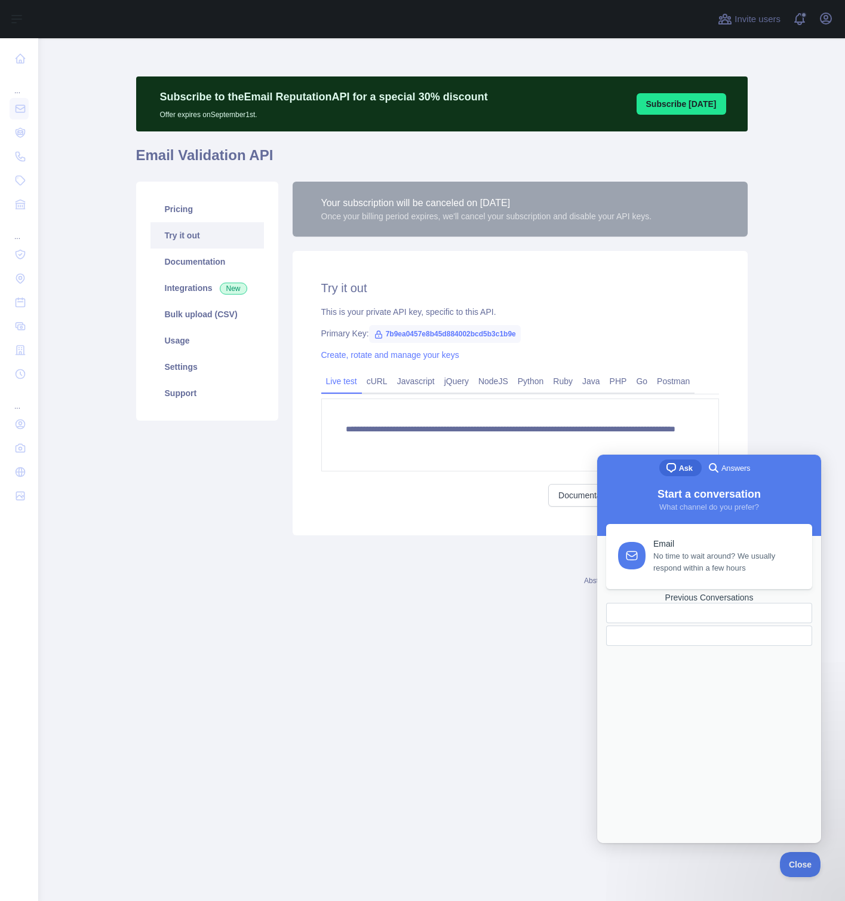
click at [446, 538] on div "**********" at bounding box center [442, 358] width 626 height 368
click at [798, 879] on icon at bounding box center [800, 864] width 51 height 33
click at [794, 869] on button "Close" at bounding box center [797, 862] width 41 height 25
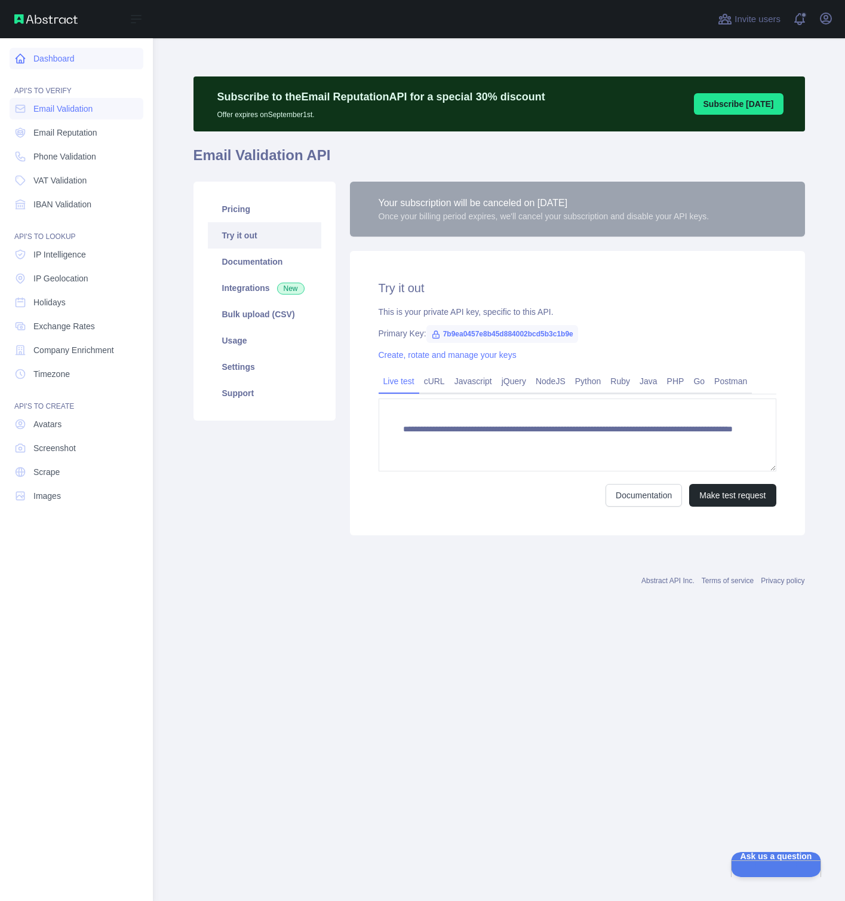
click at [33, 66] on link "Dashboard" at bounding box center [77, 59] width 134 height 22
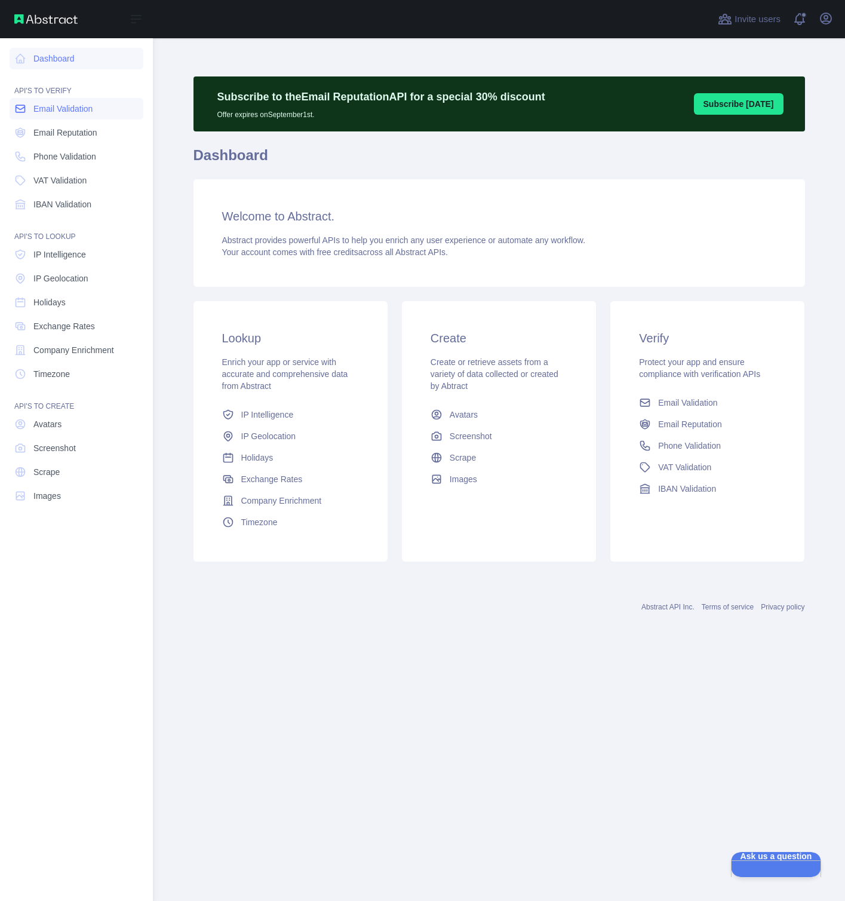
click at [108, 105] on link "Email Validation" at bounding box center [77, 109] width 134 height 22
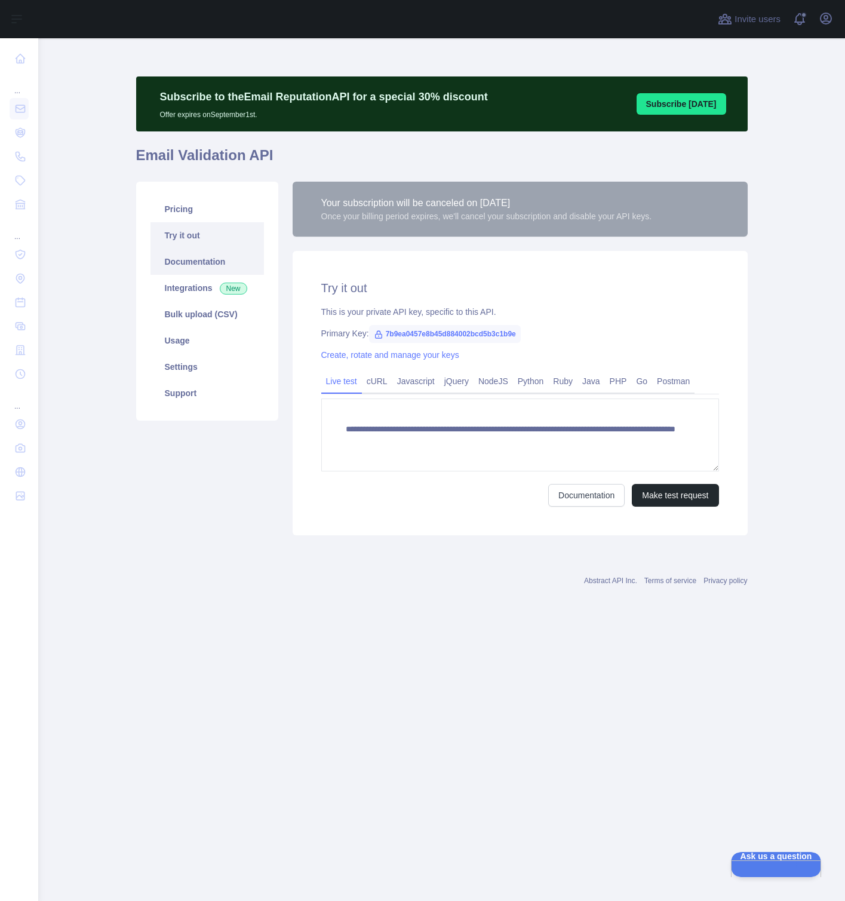
click at [236, 256] on link "Documentation" at bounding box center [208, 262] width 114 height 26
click at [174, 363] on link "Settings" at bounding box center [208, 367] width 114 height 26
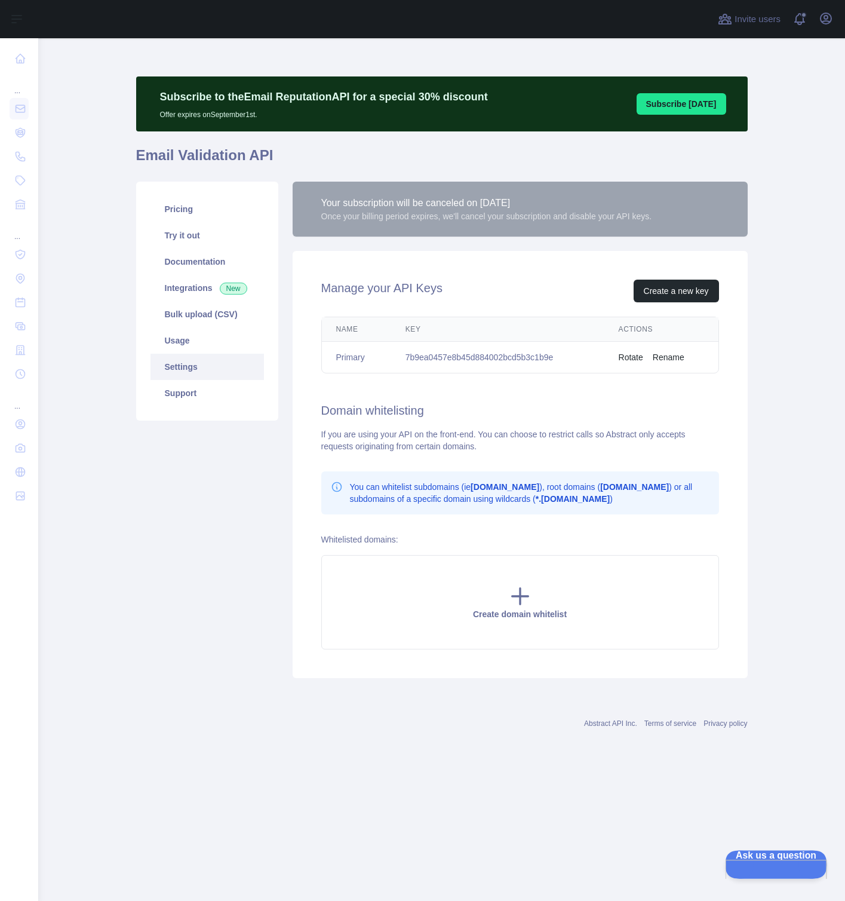
click at [748, 859] on span "Ask us a question" at bounding box center [770, 854] width 90 height 8
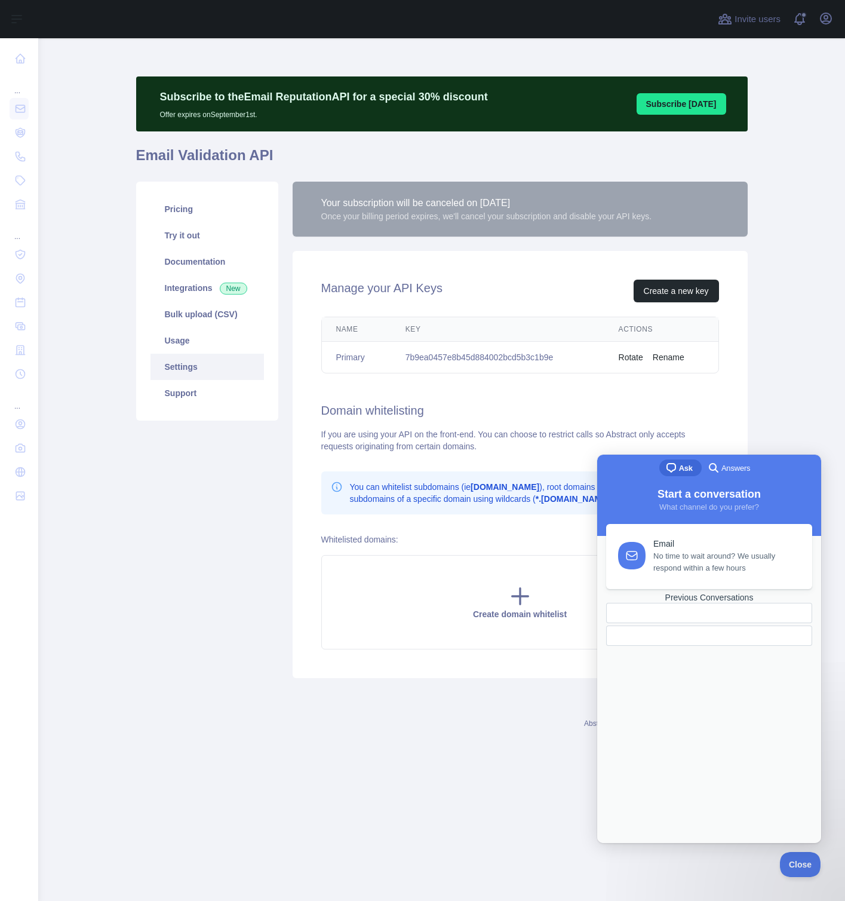
click at [580, 408] on h2 "Domain whitelisting" at bounding box center [520, 410] width 398 height 17
click at [803, 859] on span "Close" at bounding box center [797, 863] width 41 height 8
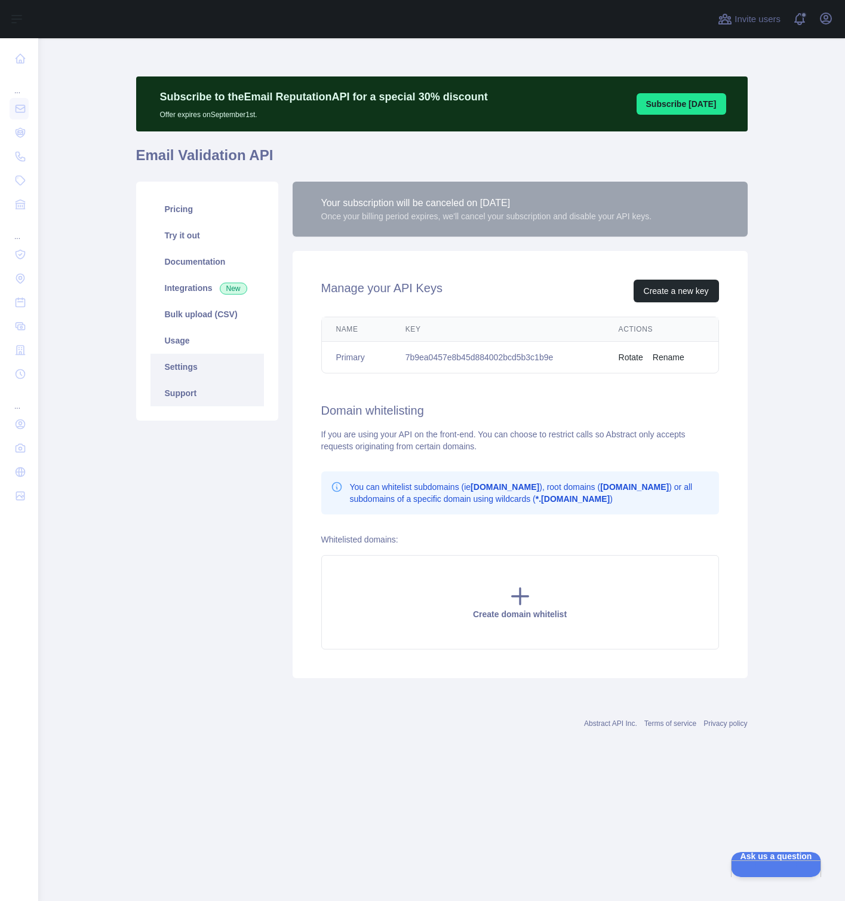
click at [229, 391] on link "Support" at bounding box center [208, 393] width 114 height 26
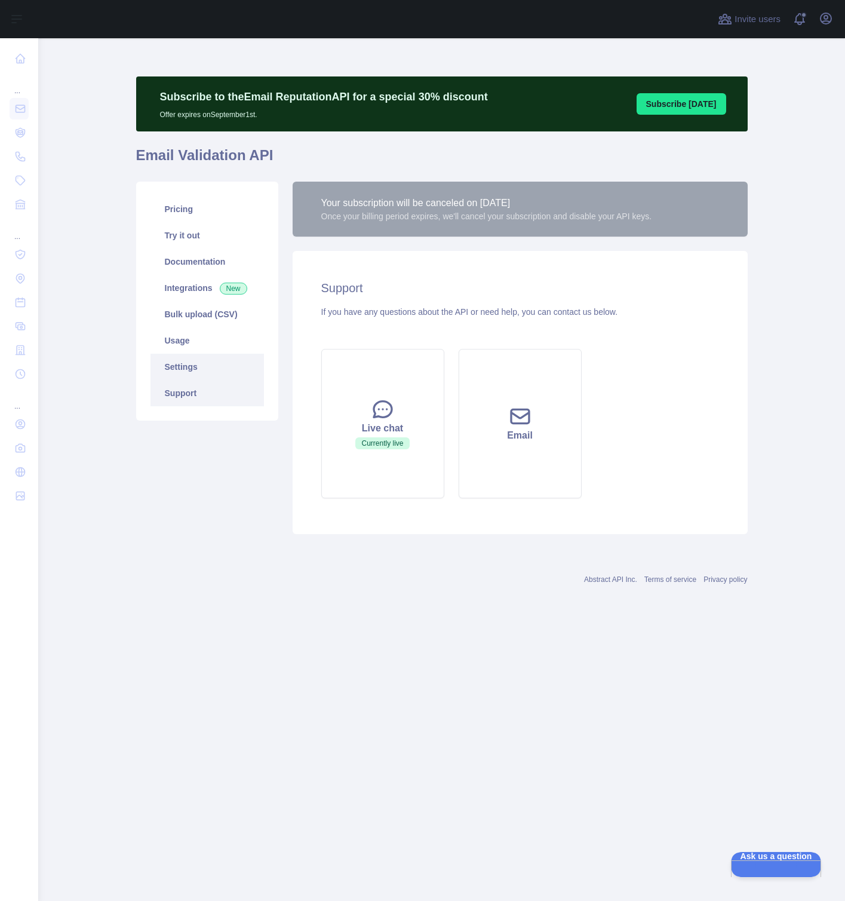
click at [235, 367] on link "Settings" at bounding box center [208, 367] width 114 height 26
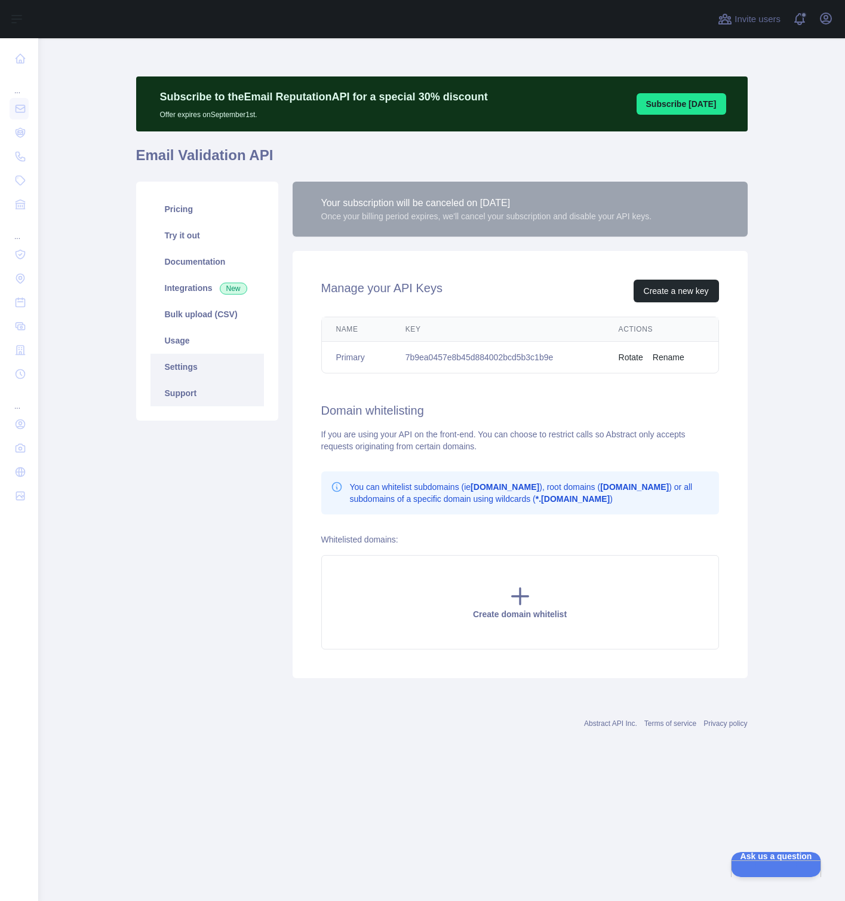
click at [229, 399] on link "Support" at bounding box center [208, 393] width 114 height 26
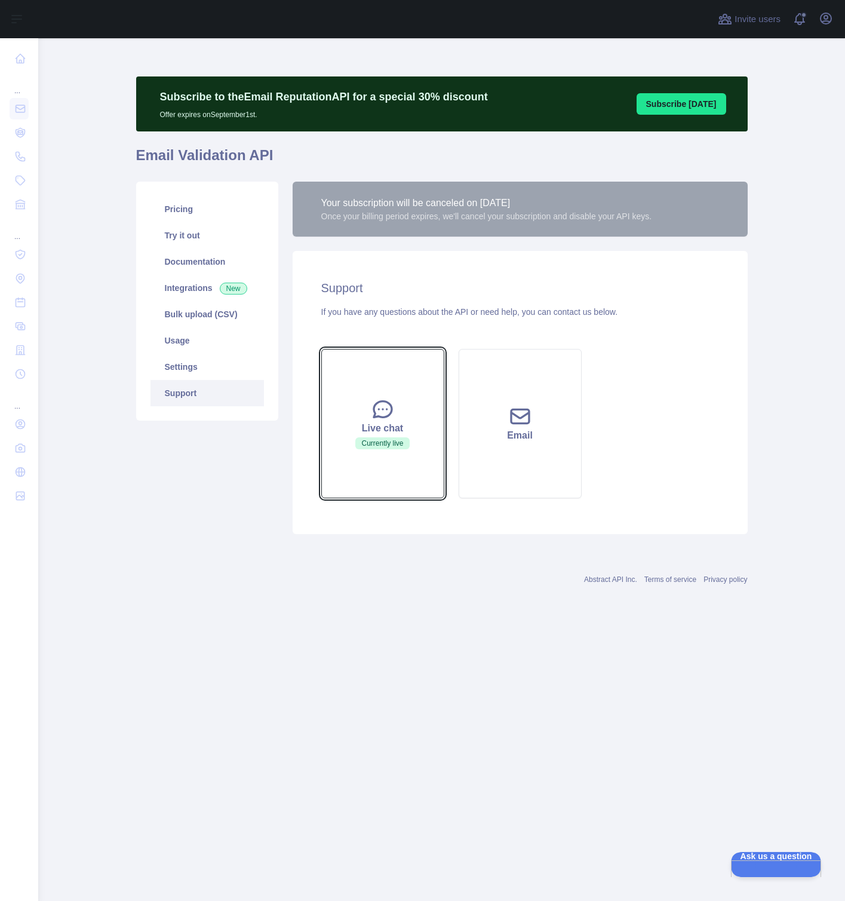
click at [353, 428] on div "Live chat" at bounding box center [382, 428] width 93 height 14
click at [378, 388] on button "Live chat Currently live" at bounding box center [382, 423] width 123 height 149
click at [381, 403] on icon at bounding box center [383, 409] width 24 height 24
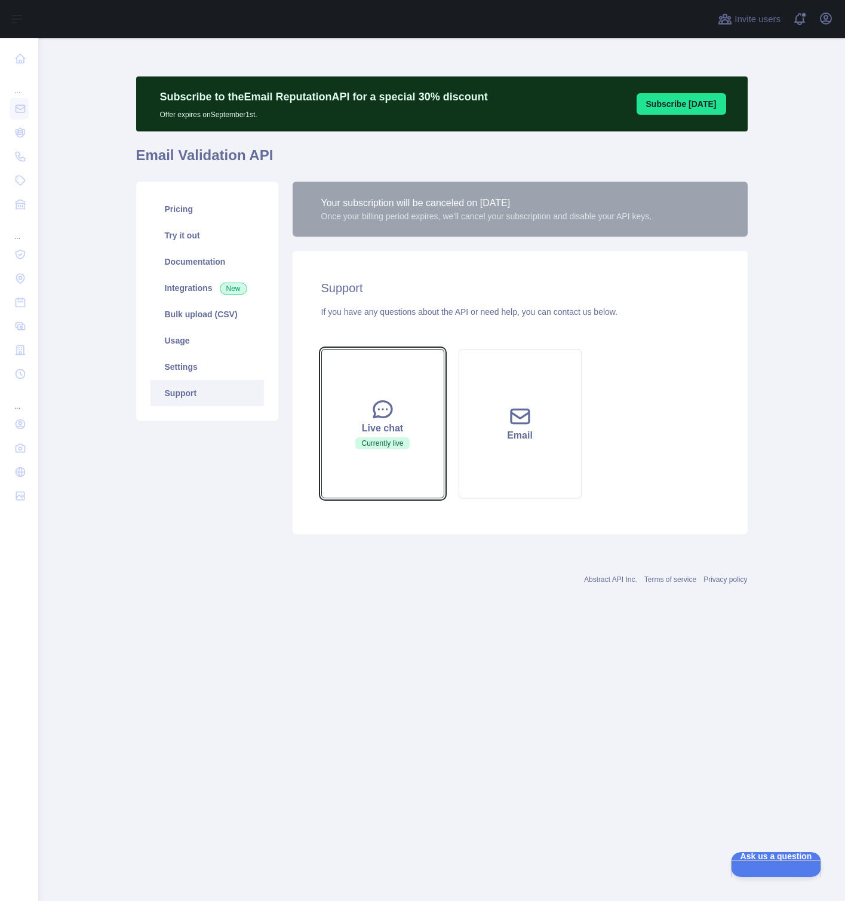
click at [391, 439] on span "Currently live" at bounding box center [383, 443] width 54 height 12
click at [745, 859] on span "Ask us a question" at bounding box center [770, 854] width 90 height 8
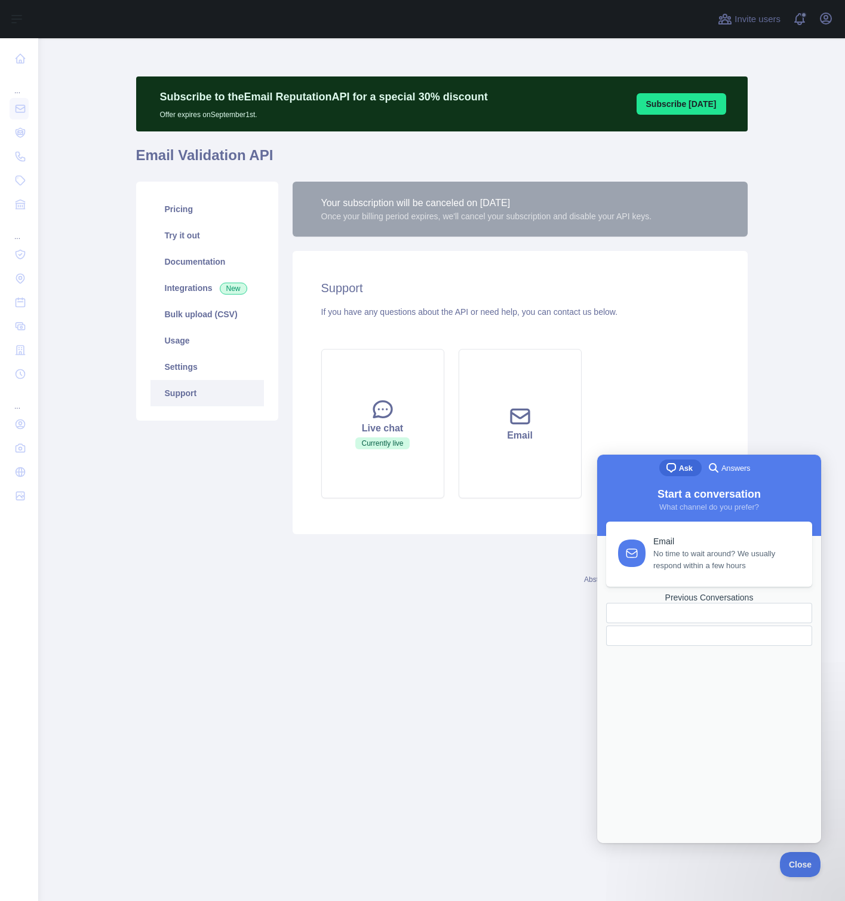
click at [725, 556] on span "No time to wait around? We usually respond within a few hours" at bounding box center [726, 560] width 145 height 24
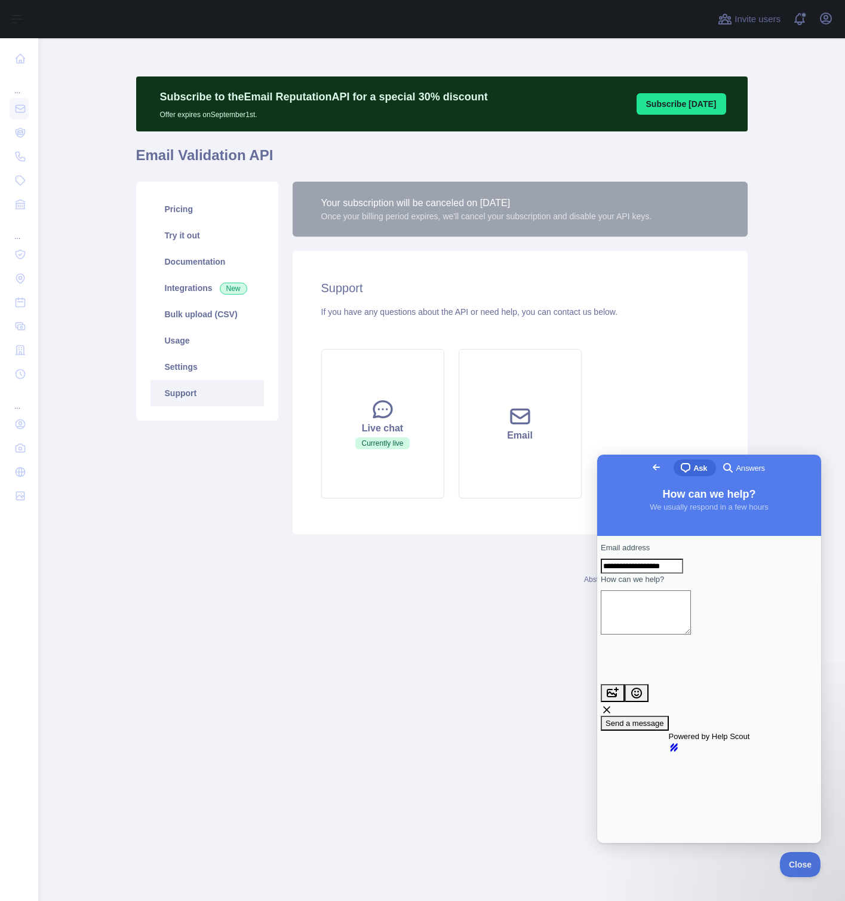
click at [721, 461] on span "search-medium" at bounding box center [728, 467] width 14 height 14
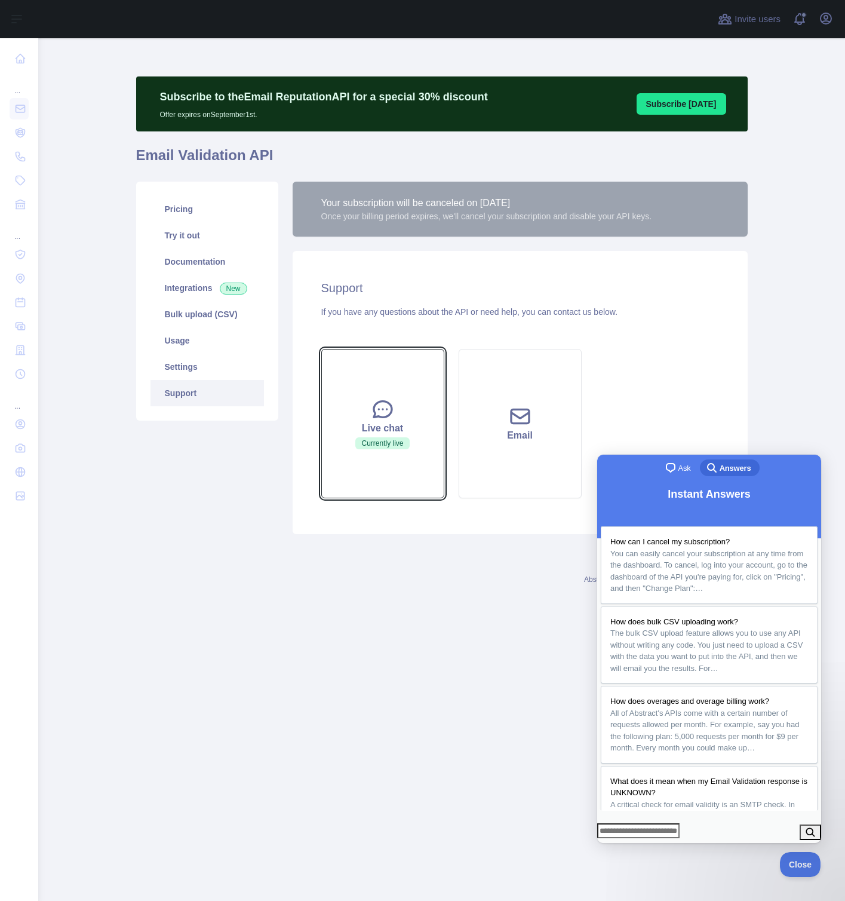
click at [431, 457] on button "Live chat Currently live" at bounding box center [382, 423] width 123 height 149
click at [419, 452] on button "Live chat Currently live" at bounding box center [382, 423] width 123 height 149
click at [798, 868] on button "Close" at bounding box center [797, 862] width 41 height 25
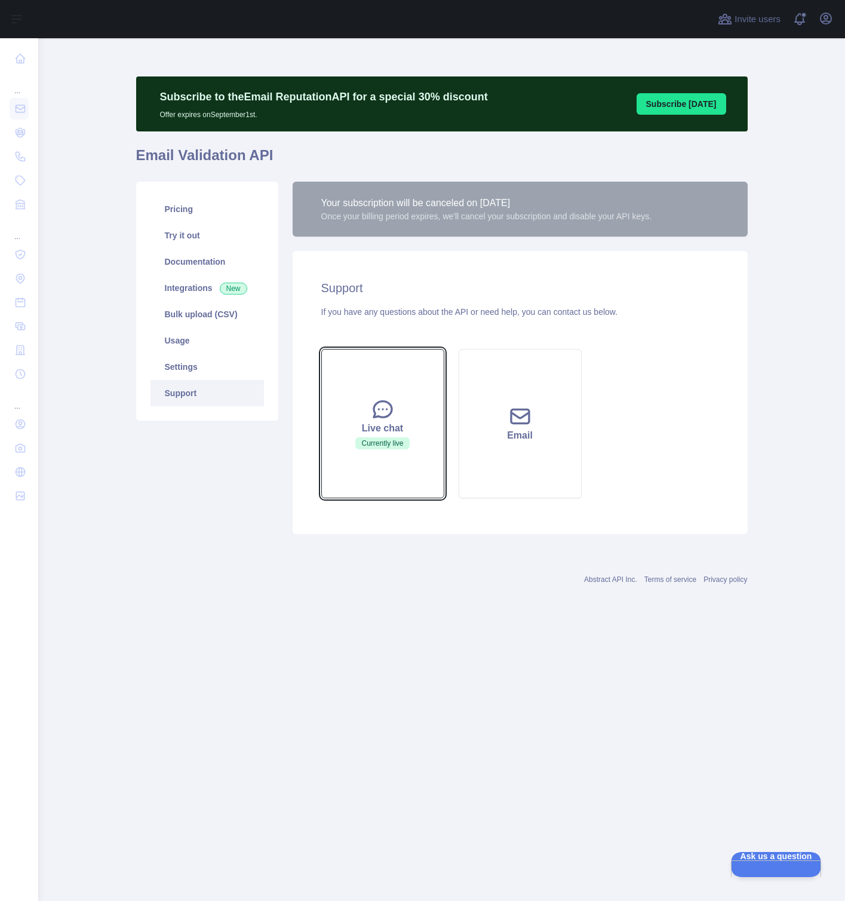
click at [348, 414] on button "Live chat Currently live" at bounding box center [382, 423] width 123 height 149
click at [360, 435] on button "Live chat Currently live" at bounding box center [382, 423] width 123 height 149
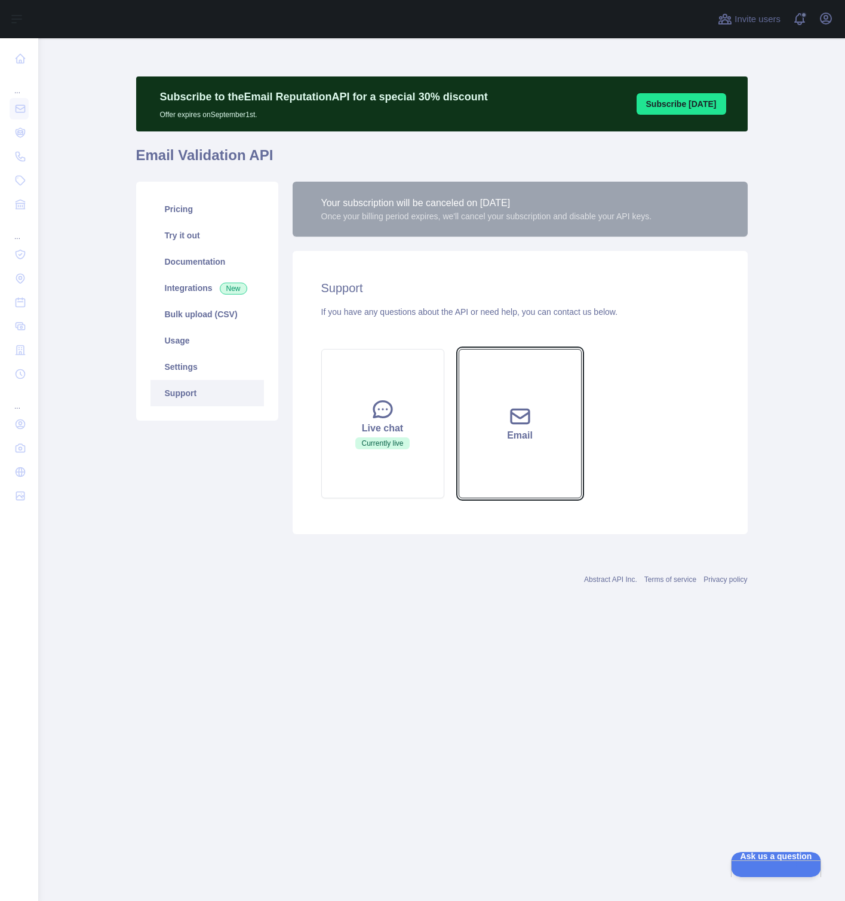
click at [492, 442] on div "Email" at bounding box center [520, 435] width 93 height 14
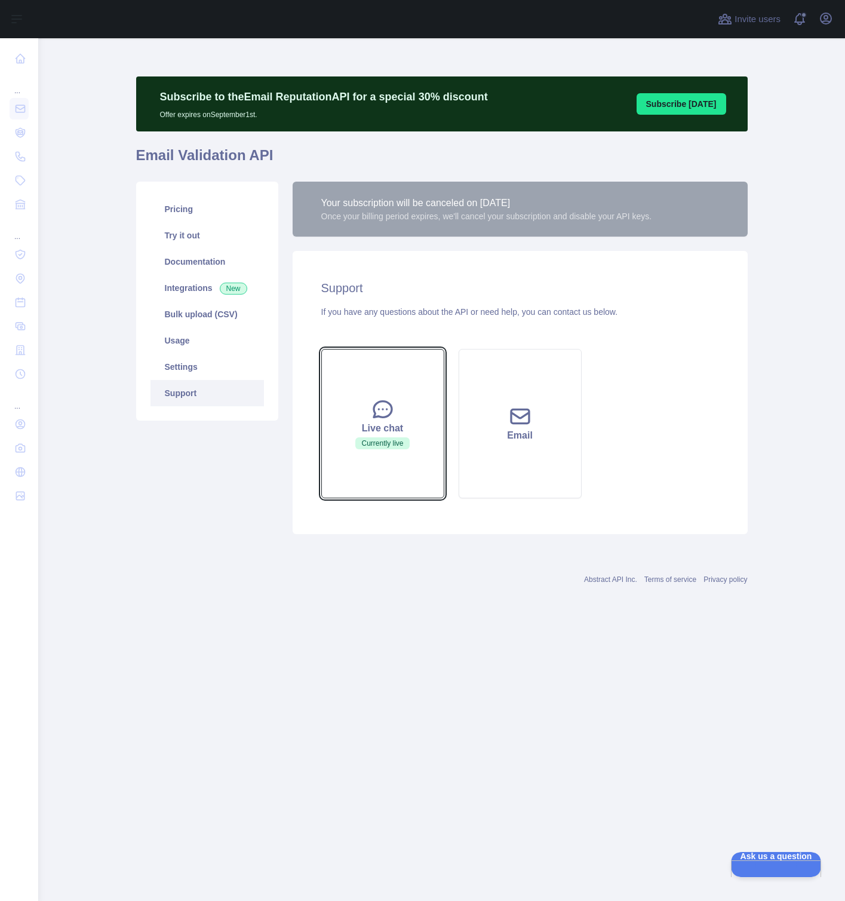
click at [425, 383] on button "Live chat Currently live" at bounding box center [382, 423] width 123 height 149
click at [330, 437] on button "Live chat Currently live" at bounding box center [382, 423] width 123 height 149
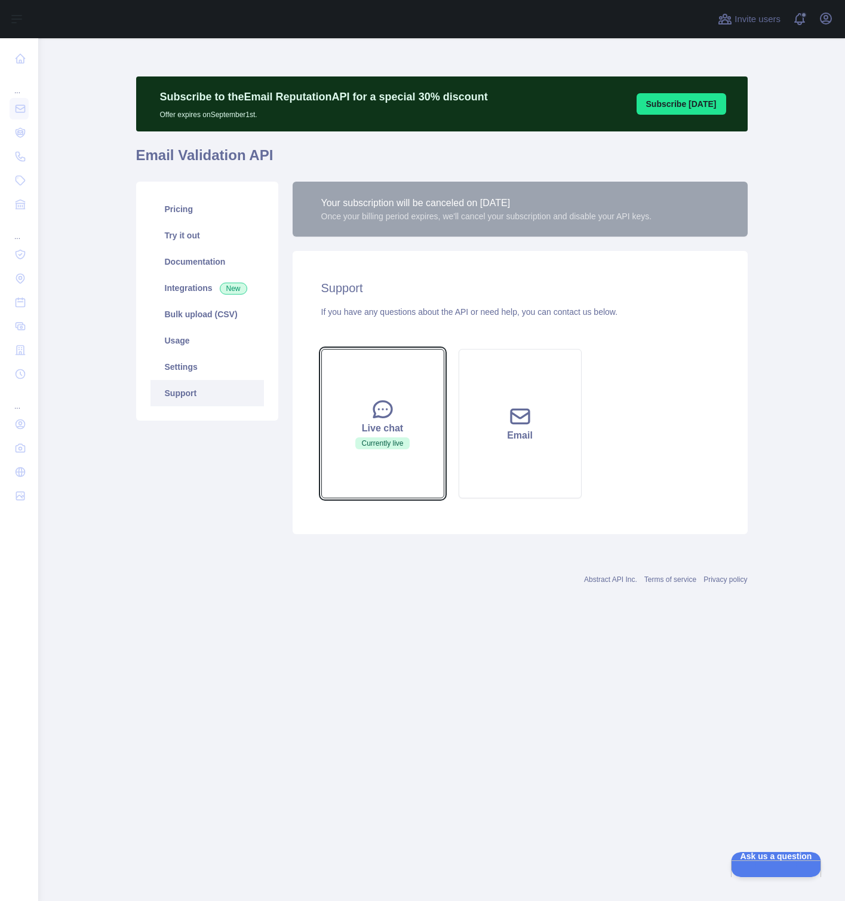
click at [330, 437] on button "Live chat Currently live" at bounding box center [382, 423] width 123 height 149
click at [199, 204] on link "Pricing" at bounding box center [208, 209] width 114 height 26
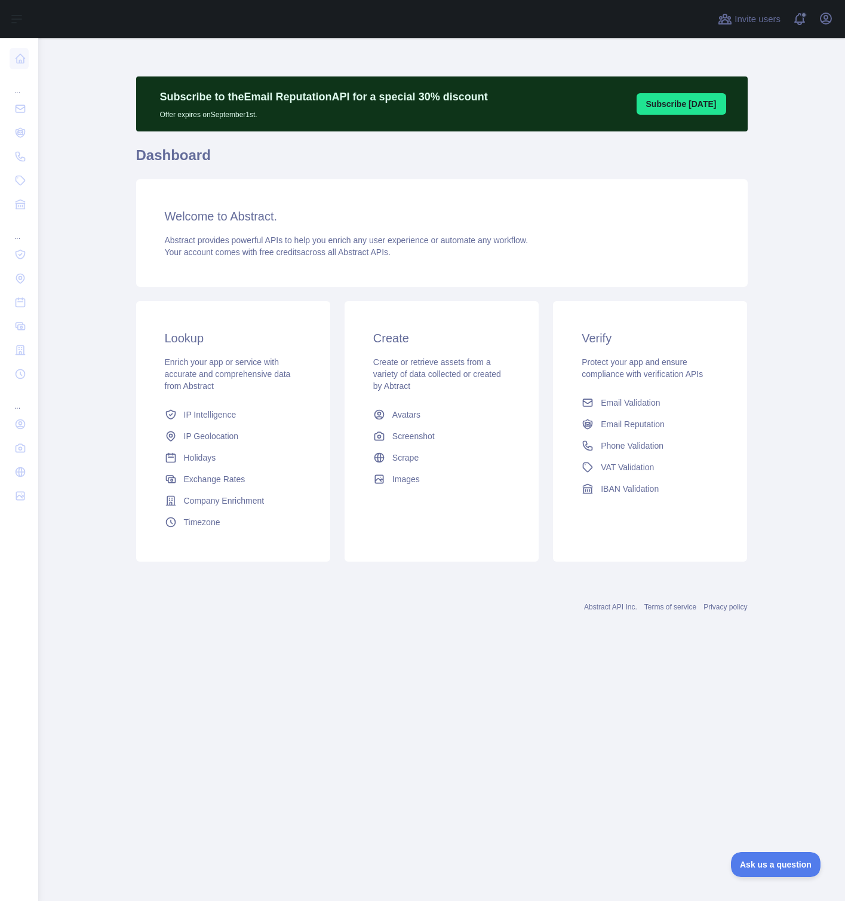
click at [834, 430] on main "Subscribe to the Email Reputation API for a special 30 % discount Offer expires…" at bounding box center [441, 469] width 807 height 863
